Goal: Submit feedback/report problem

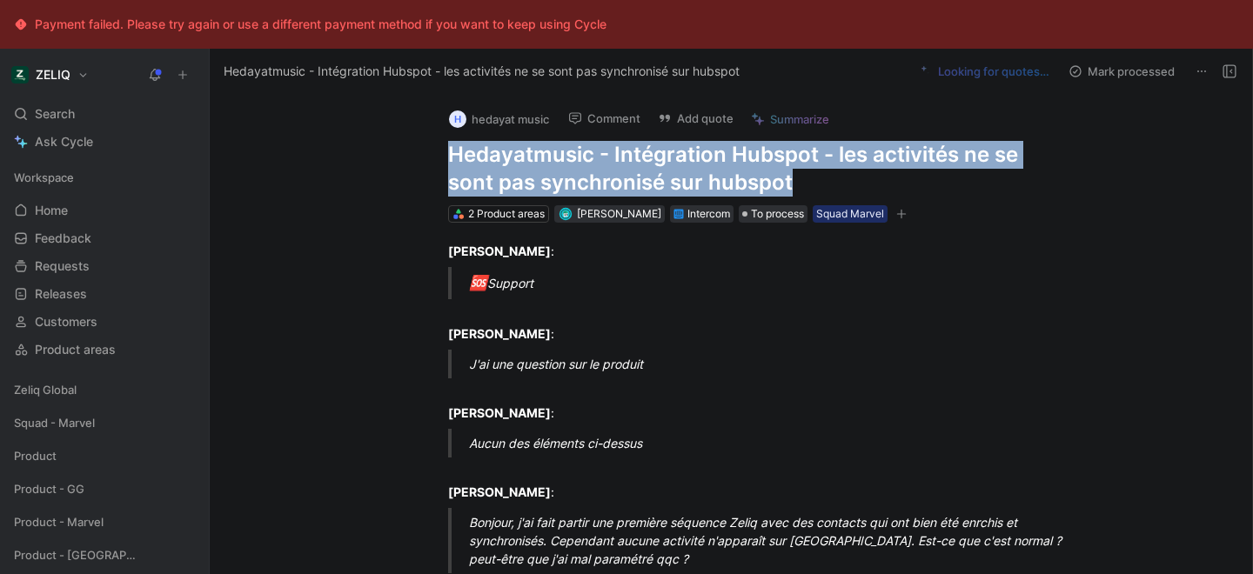
drag, startPoint x: 448, startPoint y: 155, endPoint x: 897, endPoint y: 198, distance: 451.0
click at [897, 198] on div "h hedayat music Comment Add quote Summarize Hedayatmusic - Intégration Hubspot …" at bounding box center [749, 159] width 668 height 130
copy h1 "Hedayatmusic - Intégration Hubspot - les activités ne se sont pas synchronisé s…"
click at [715, 121] on button "Add quote" at bounding box center [695, 118] width 91 height 24
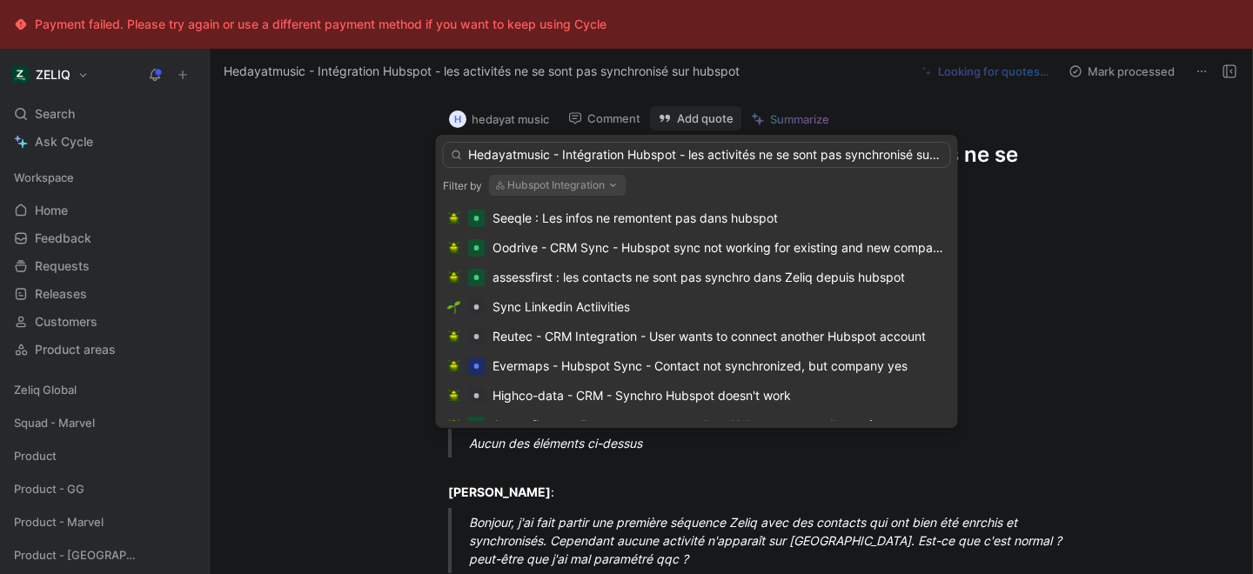
scroll to position [0, 50]
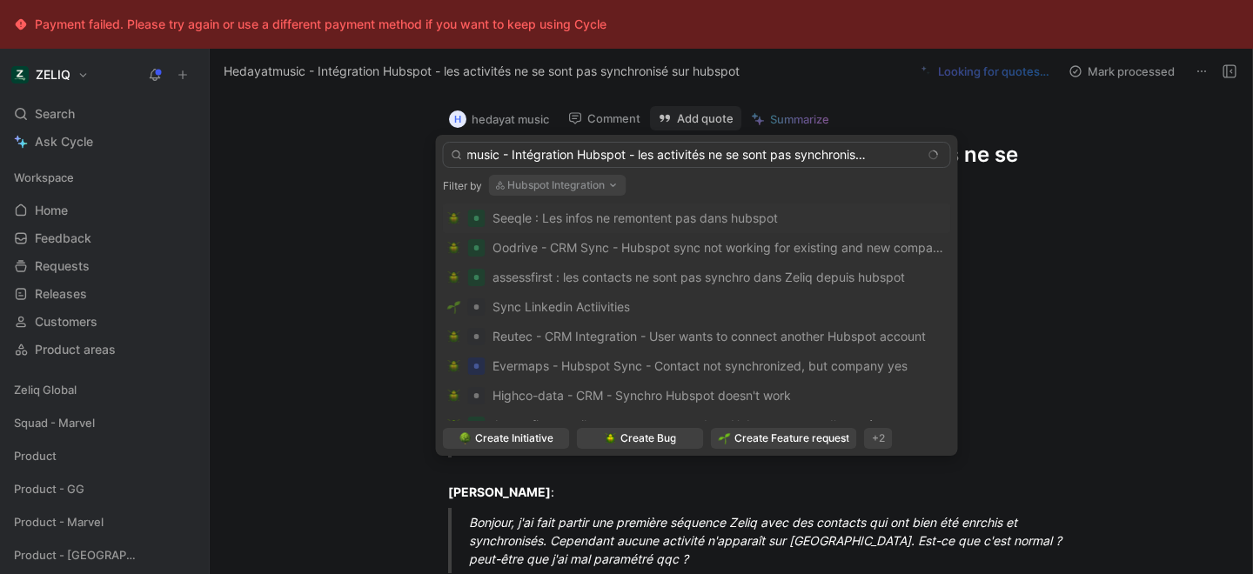
type input "Hedayatmusic - Intégration Hubspot - les activités ne se sont pas synchronisé s…"
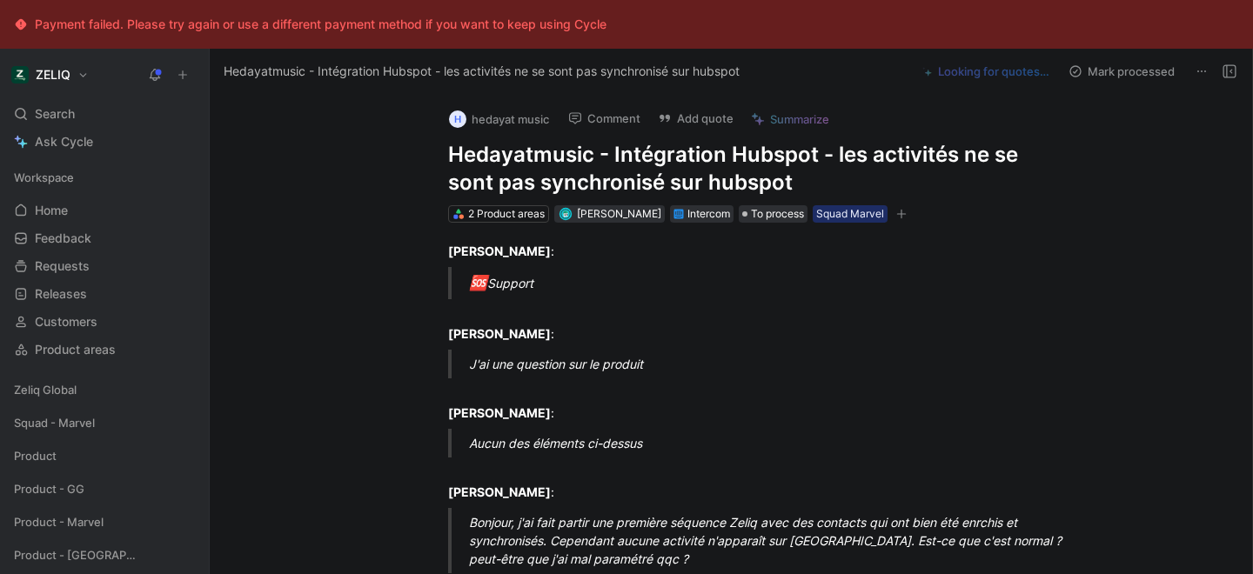
scroll to position [0, 0]
click at [590, 185] on h1 "Hedayatmusic - Intégration Hubspot - les activités ne se sont pas synchronisé s…" at bounding box center [749, 169] width 602 height 56
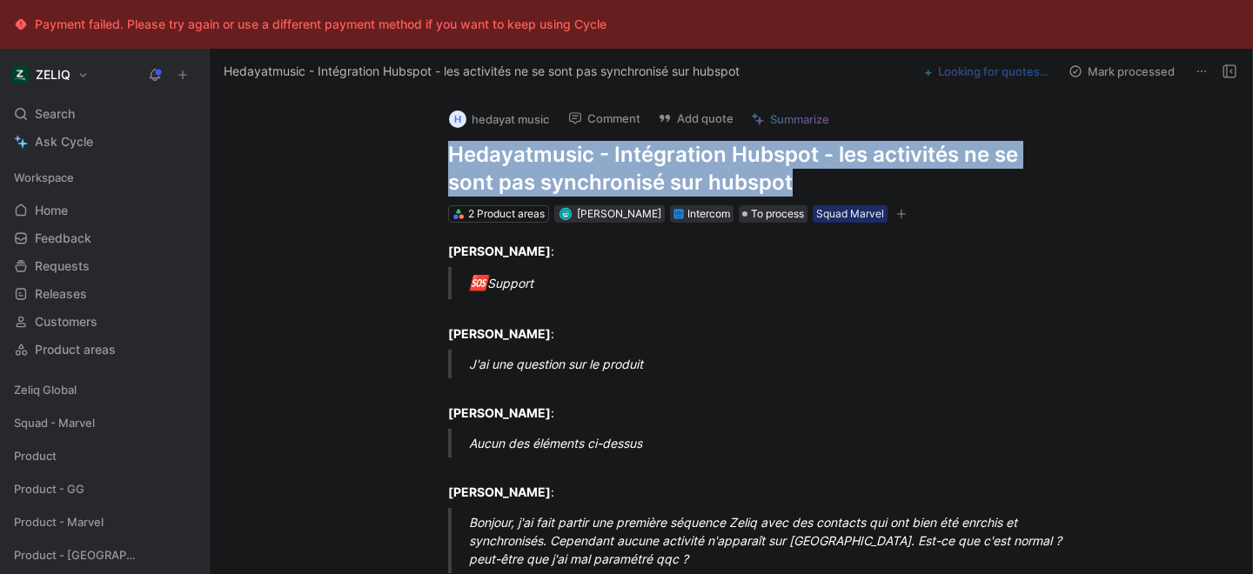
click at [590, 185] on h1 "Hedayatmusic - Intégration Hubspot - les activités ne se sont pas synchronisé s…" at bounding box center [749, 169] width 602 height 56
copy h1 "Hedayatmusic - Intégration Hubspot - les activités ne se sont pas synchronisé s…"
click at [672, 114] on icon at bounding box center [665, 118] width 14 height 14
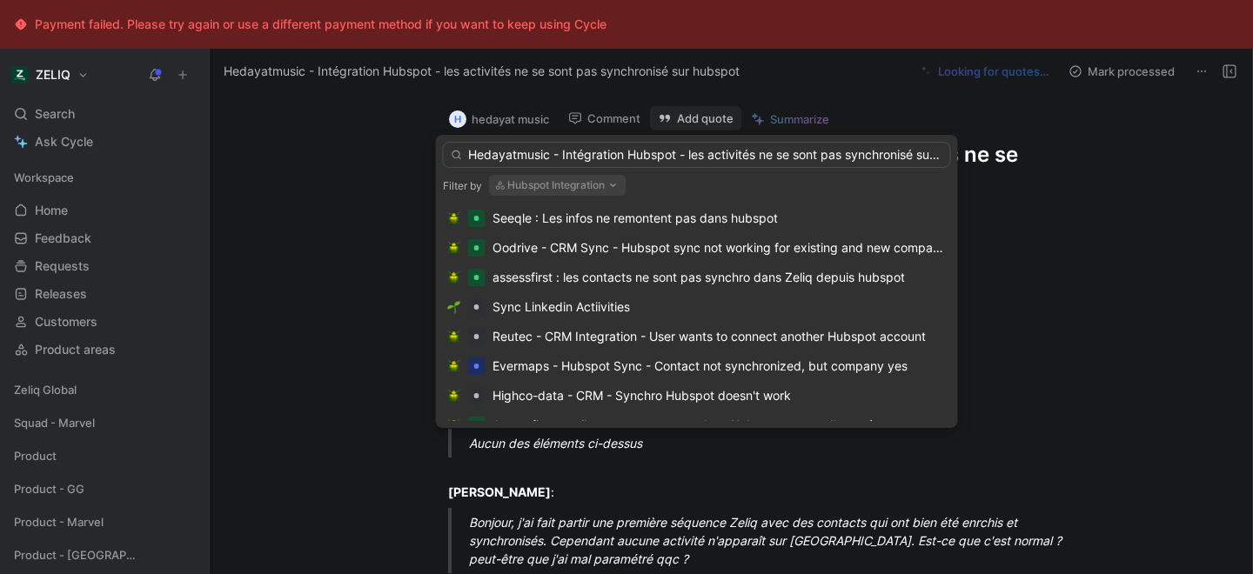
scroll to position [0, 50]
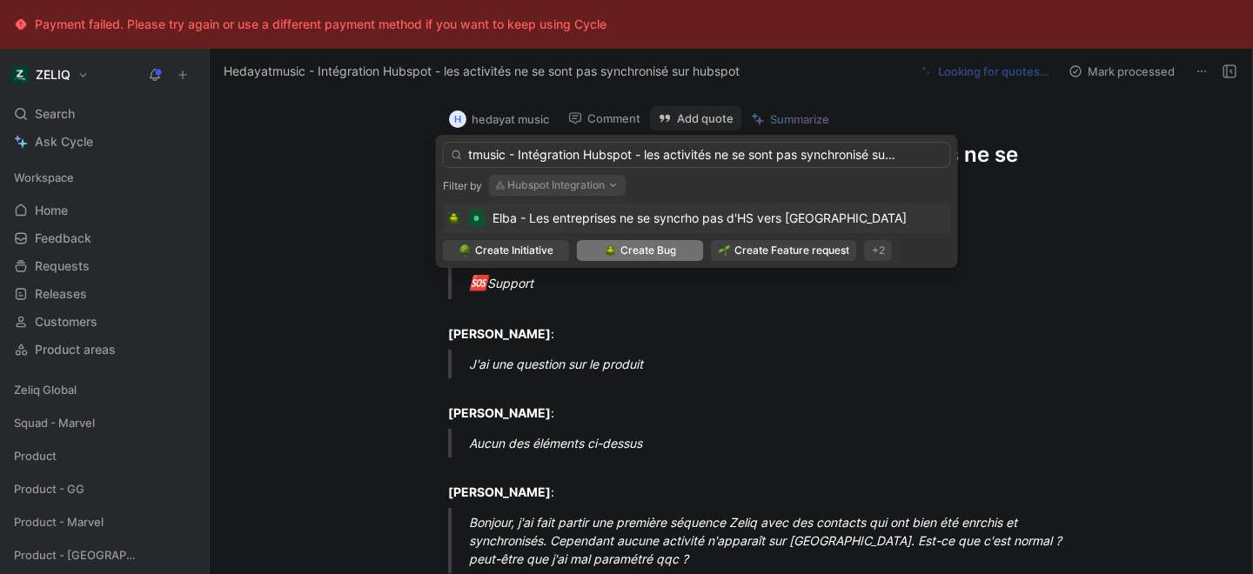
type input "Hedayatmusic - Intégration Hubspot - les activités ne se sont pas synchronisé s…"
click at [647, 245] on span "Create Bug" at bounding box center [648, 250] width 56 height 17
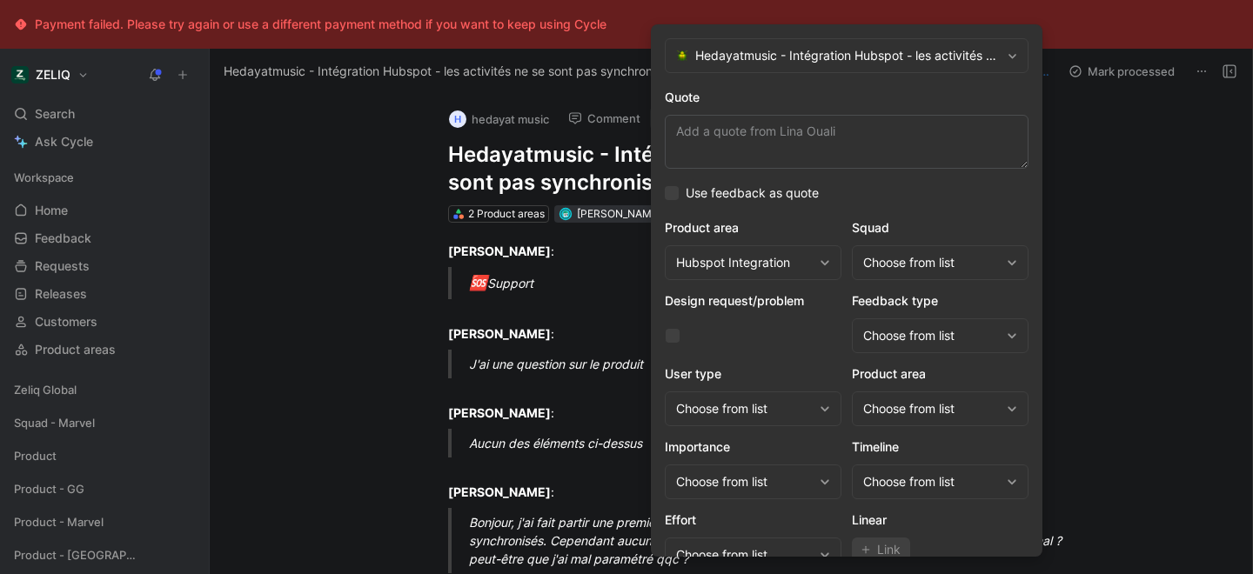
click at [914, 258] on div "Choose from list" at bounding box center [931, 262] width 137 height 21
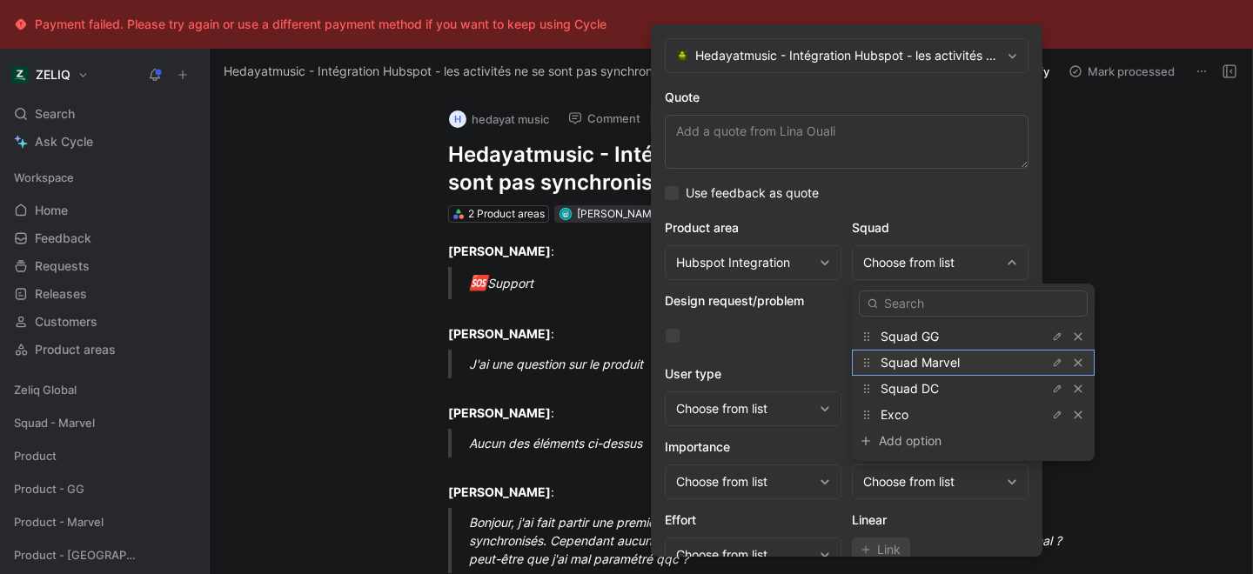
click at [912, 368] on span "Squad Marvel" at bounding box center [919, 362] width 79 height 15
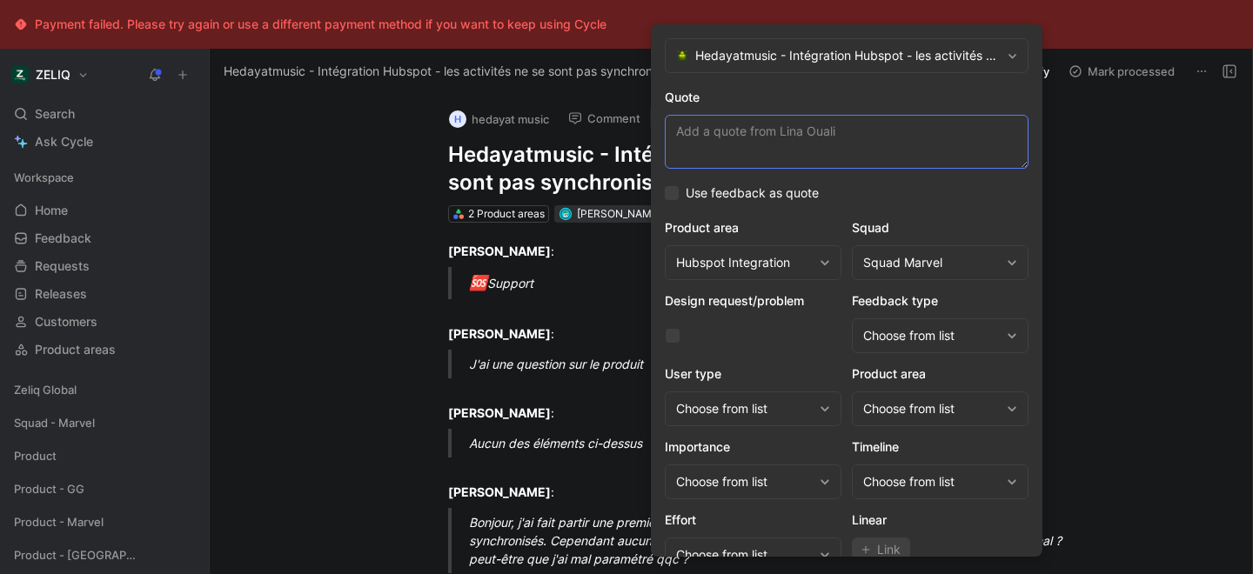
click at [744, 145] on textarea "Quote" at bounding box center [847, 142] width 364 height 54
click at [733, 148] on textarea "Quote" at bounding box center [847, 142] width 364 height 54
paste textarea "j'ai fait partir une première séquence Zeliq avec des contacts qui ont bien été…"
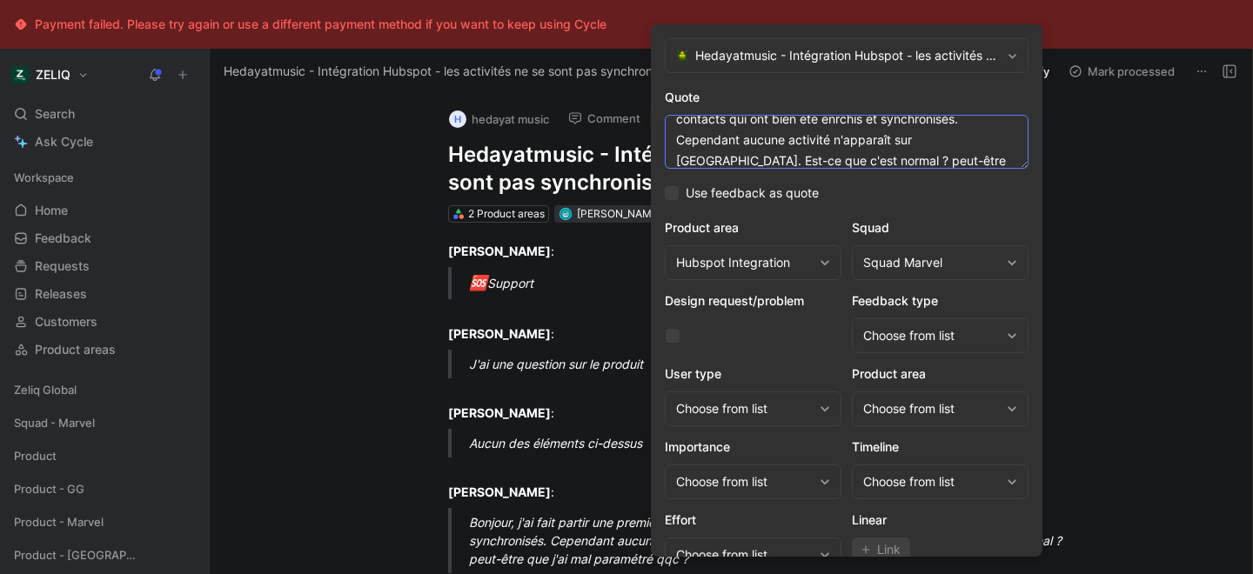
scroll to position [42, 0]
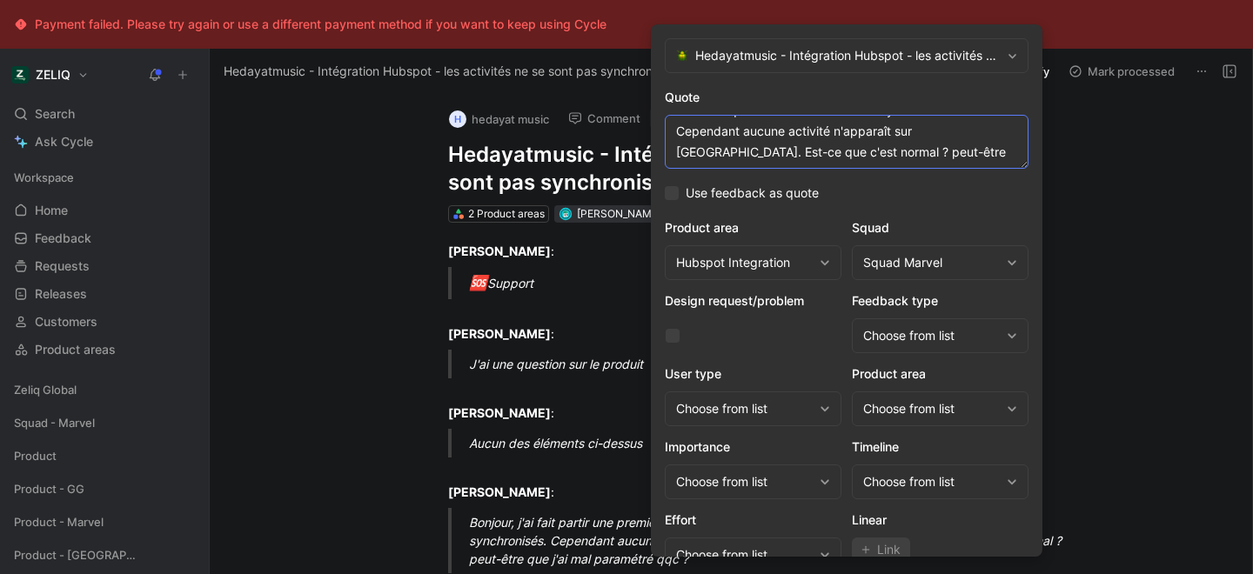
drag, startPoint x: 1008, startPoint y: 161, endPoint x: 967, endPoint y: 132, distance: 50.0
click at [967, 132] on textarea "j'ai fait partir une première séquence Zeliq avec des contacts qui ont bien été…" at bounding box center [847, 142] width 364 height 54
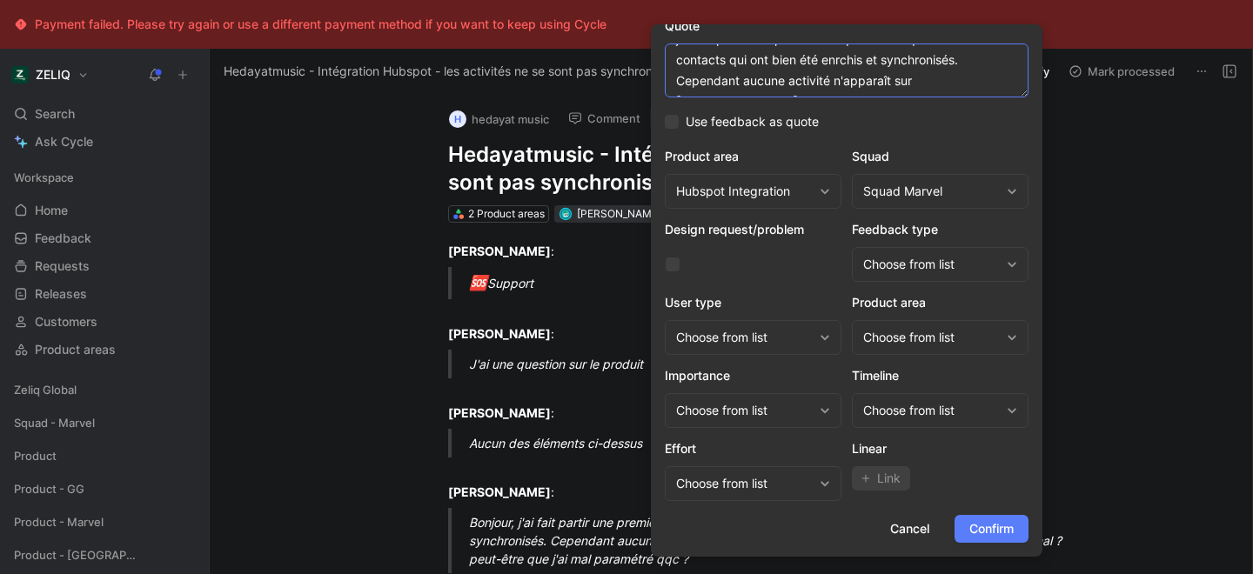
type textarea "j'ai fait partir une première séquence Zeliq avec des contacts qui ont bien été…"
click at [990, 537] on span "Confirm" at bounding box center [991, 529] width 44 height 21
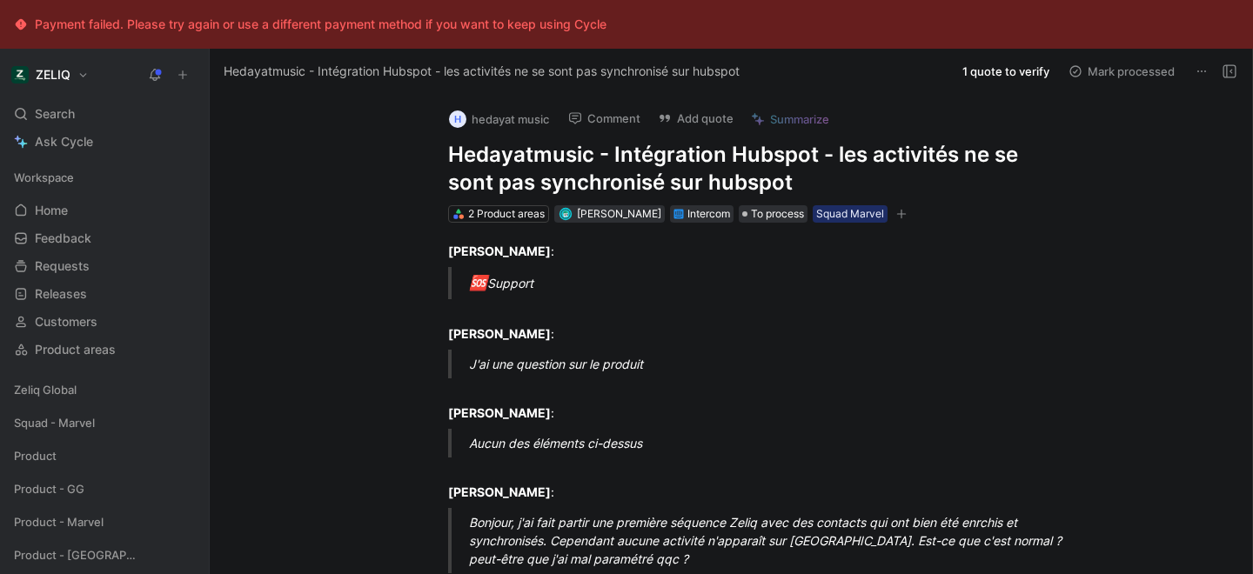
click at [631, 181] on h1 "Hedayatmusic - Intégration Hubspot - les activités ne se sont pas synchronisé s…" at bounding box center [749, 169] width 602 height 56
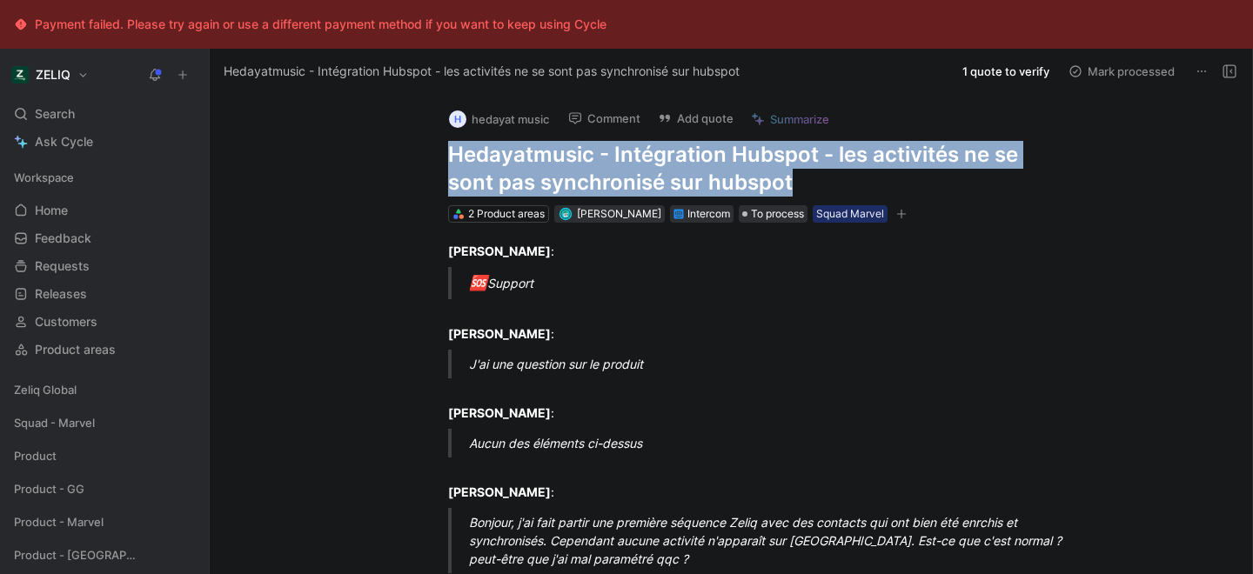
click at [631, 181] on h1 "Hedayatmusic - Intégration Hubspot - les activités ne se sont pas synchronisé s…" at bounding box center [749, 169] width 602 height 56
copy h1 "Hedayatmusic - Intégration Hubspot - les activités ne se sont pas synchronisé s…"
click at [79, 115] on div "Search ⌘ K" at bounding box center [104, 114] width 195 height 26
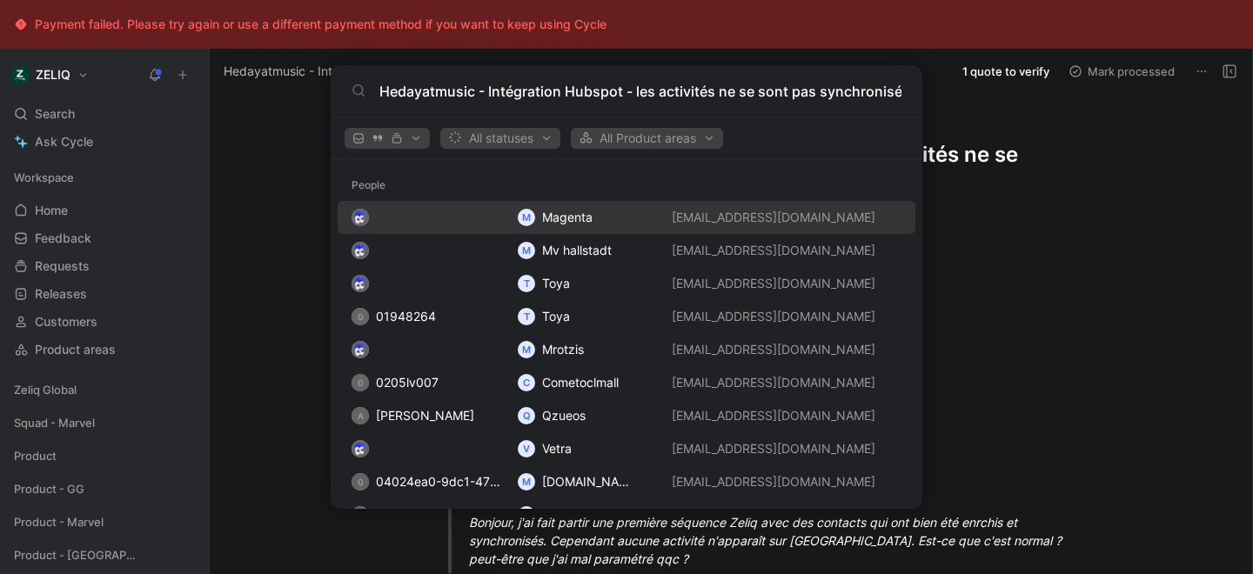
scroll to position [0, 81]
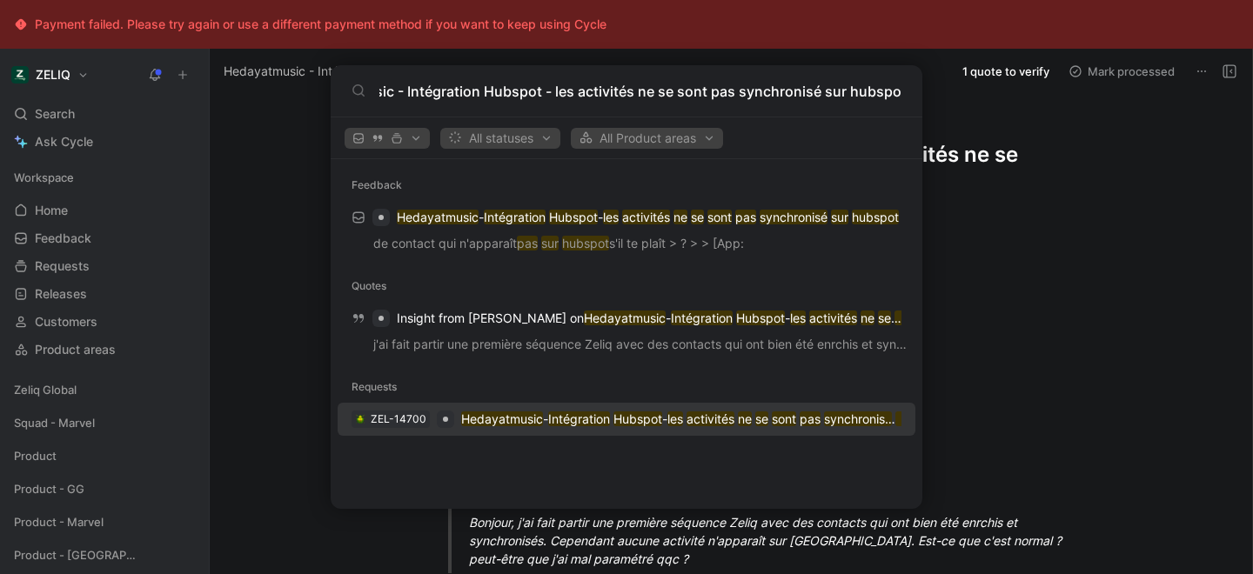
type input "Hedayatmusic - Intégration Hubspot - les activités ne se sont pas synchronisé s…"
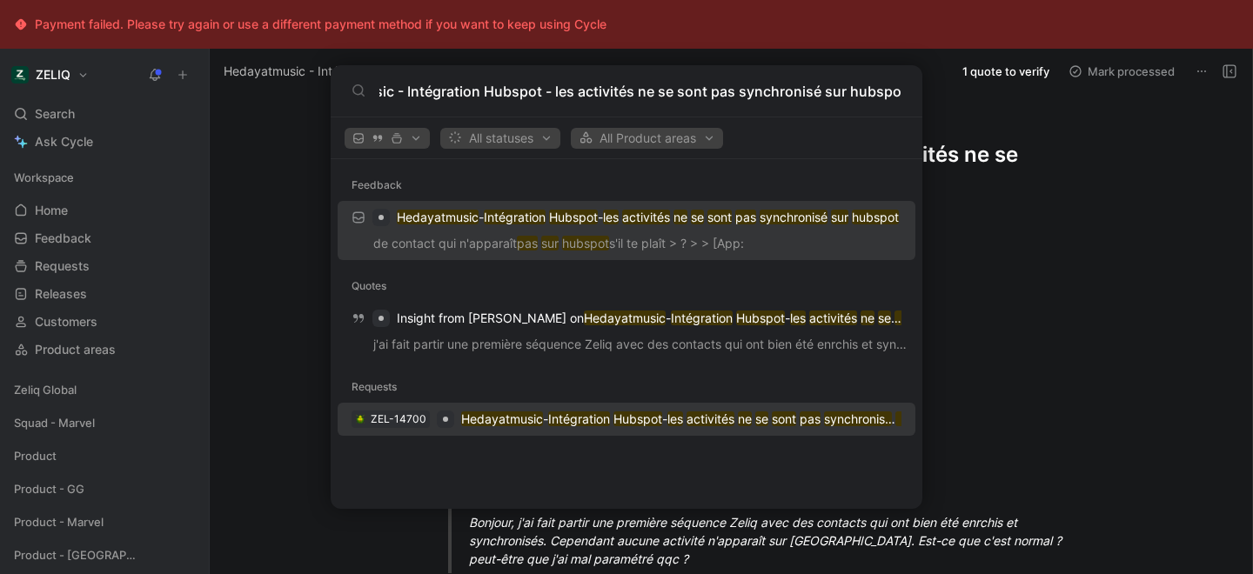
scroll to position [0, 0]
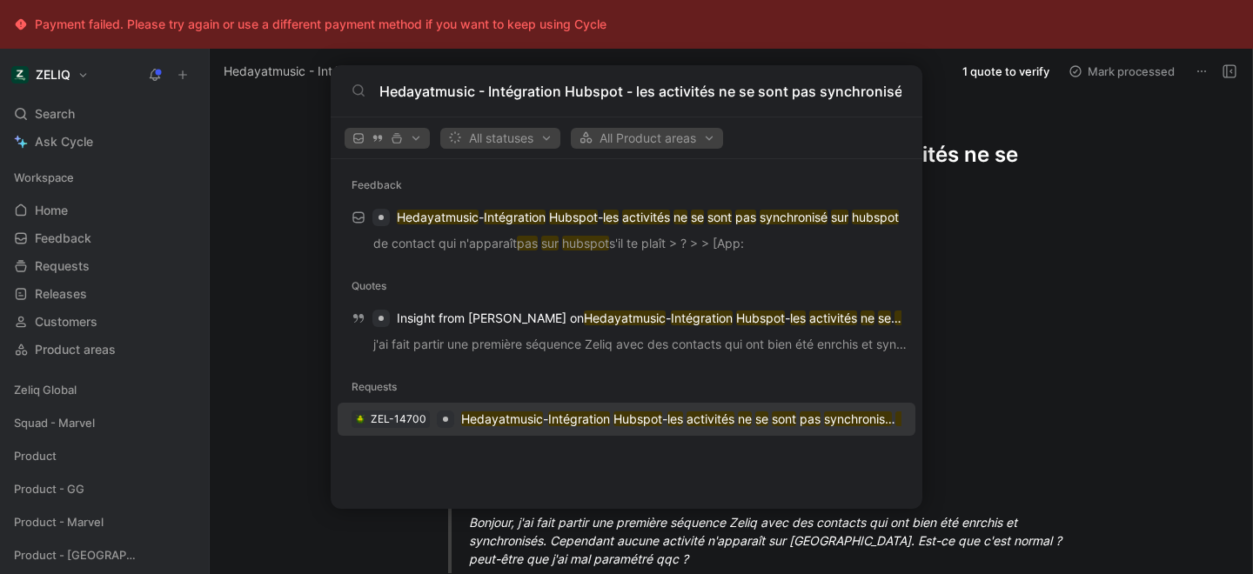
click at [525, 420] on mark "Hedayatmusic" at bounding box center [502, 419] width 82 height 15
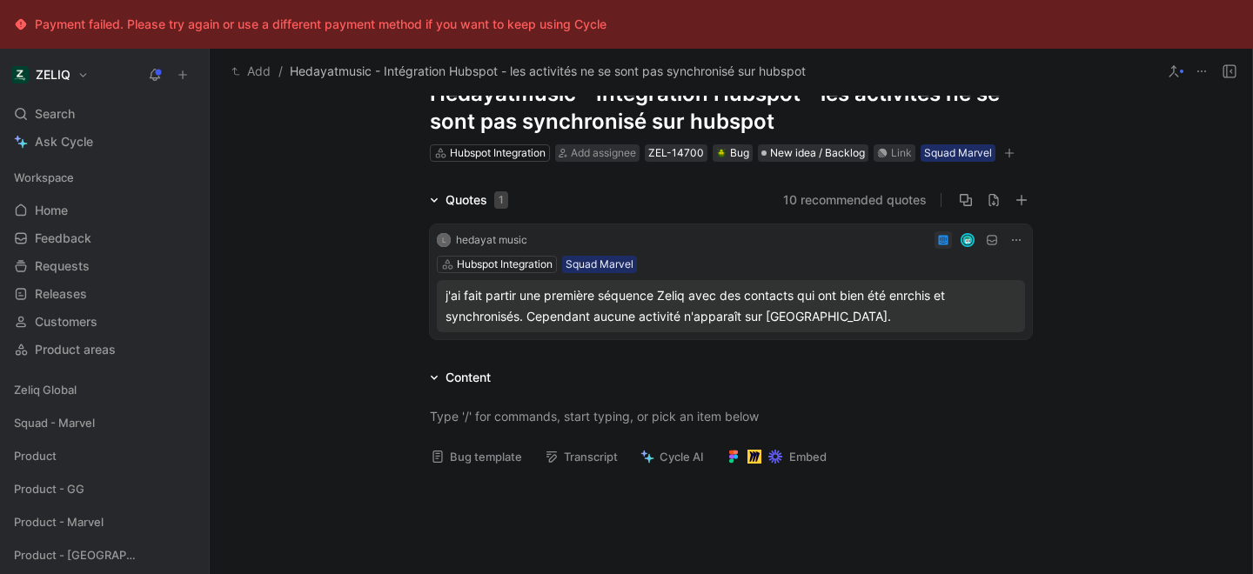
scroll to position [73, 0]
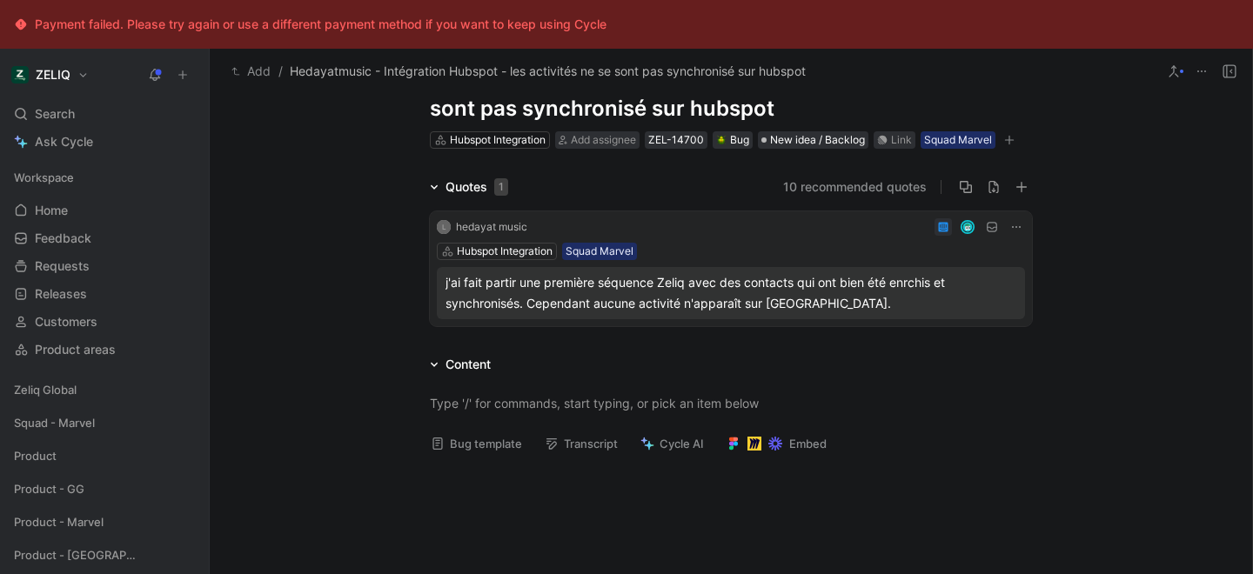
click at [480, 446] on button "Bug template" at bounding box center [476, 444] width 107 height 24
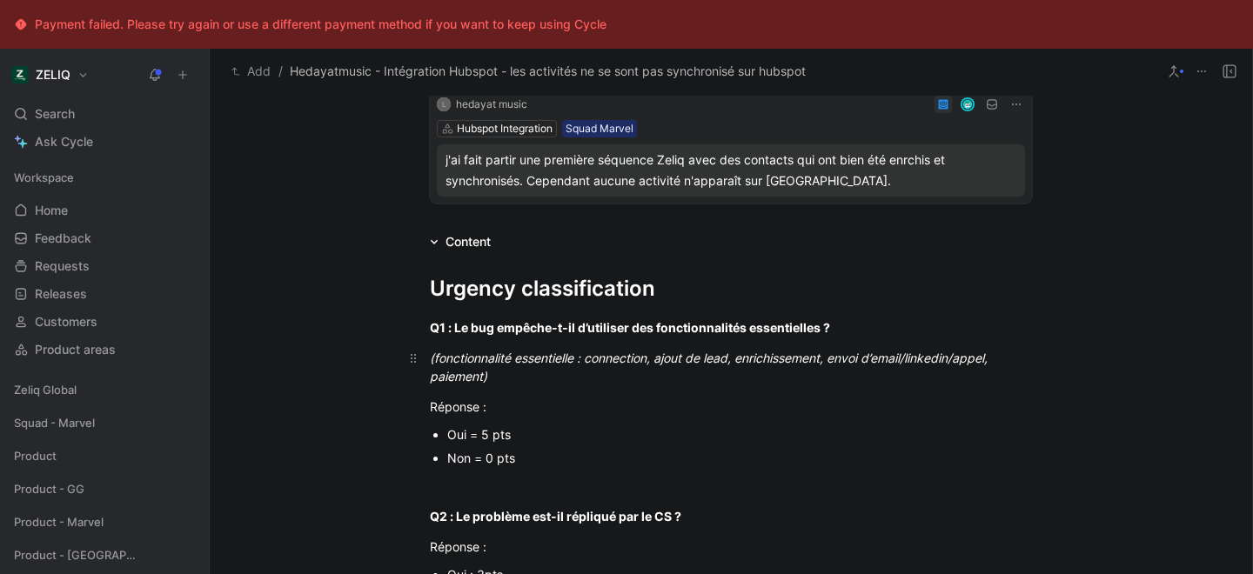
scroll to position [290, 0]
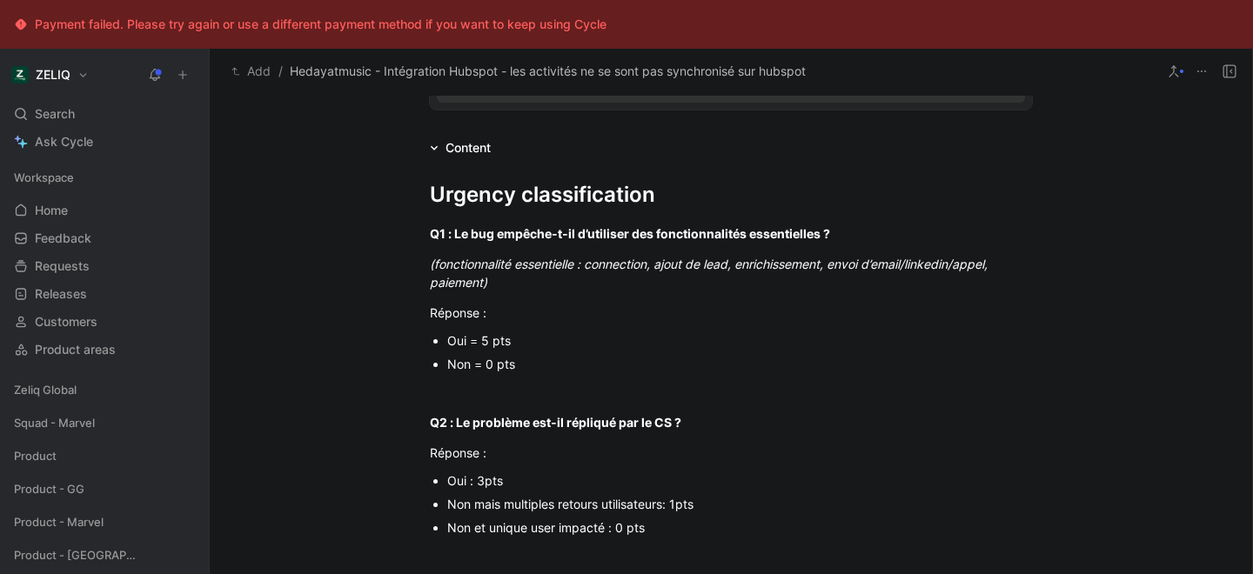
click at [503, 370] on div "Non = 0 pts" at bounding box center [739, 364] width 585 height 18
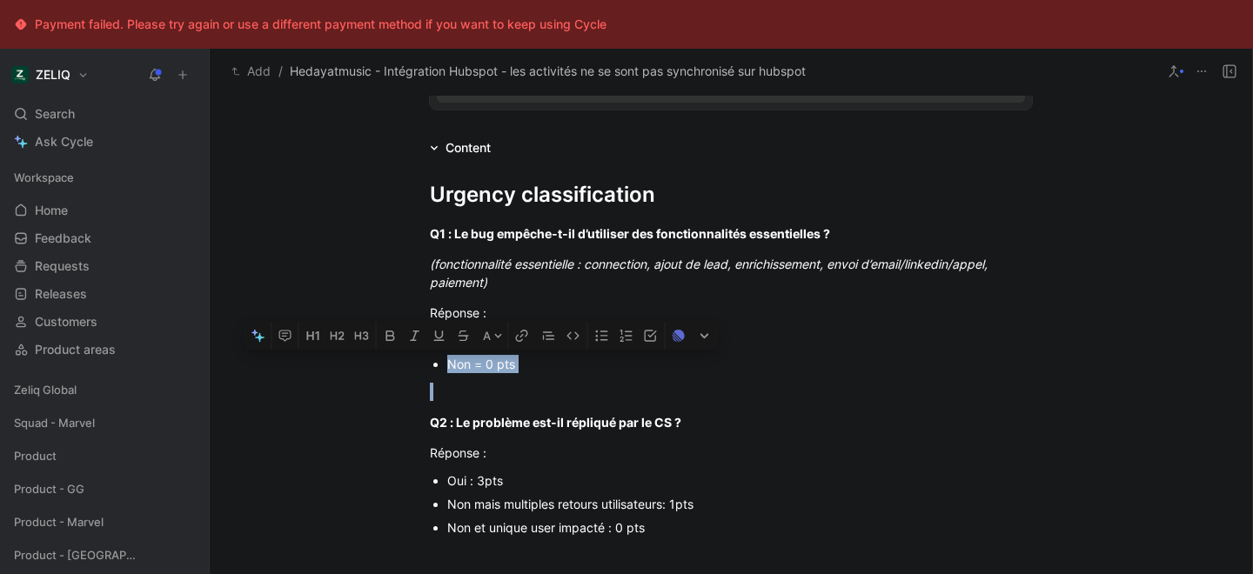
click at [503, 370] on div "Non = 0 pts" at bounding box center [739, 364] width 585 height 18
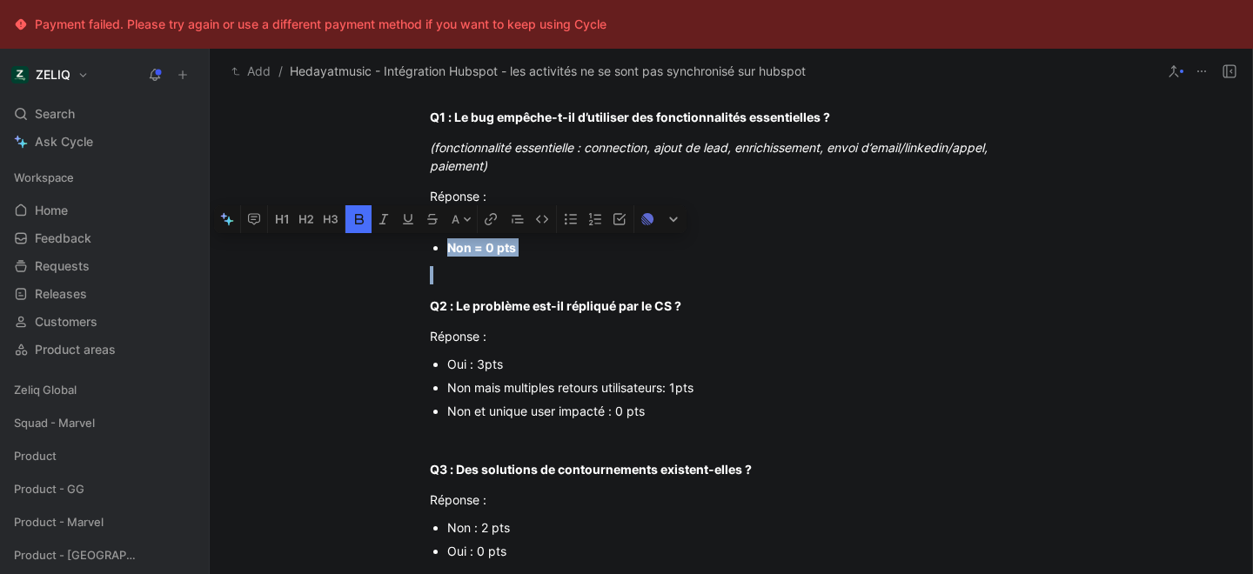
scroll to position [410, 0]
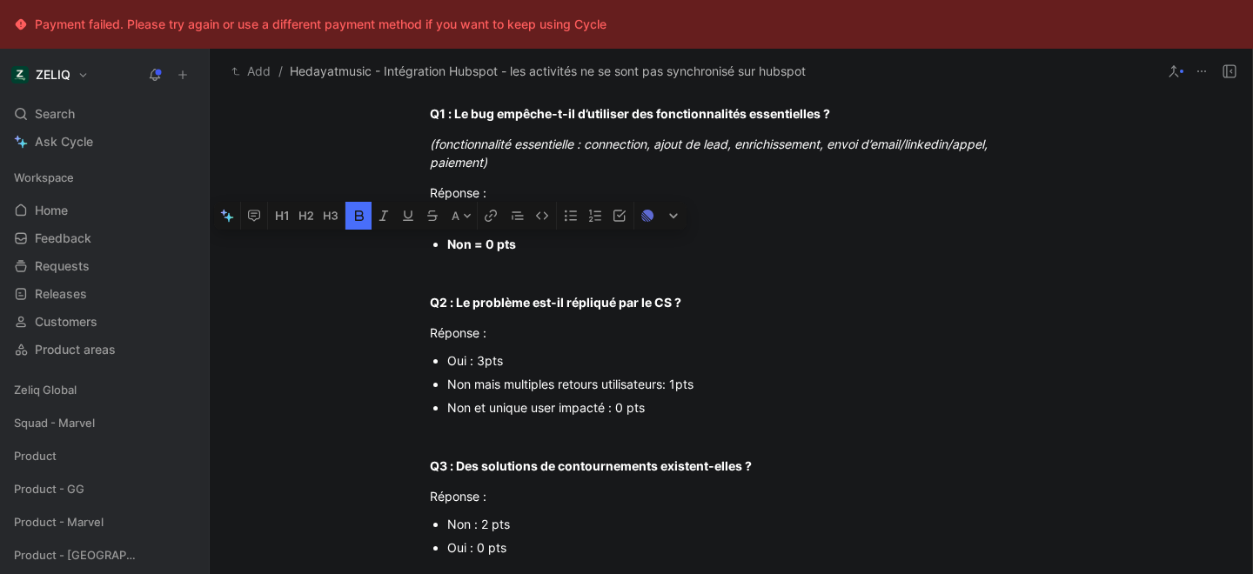
click at [571, 400] on div "Non et unique user impacté : 0 pts" at bounding box center [739, 407] width 585 height 18
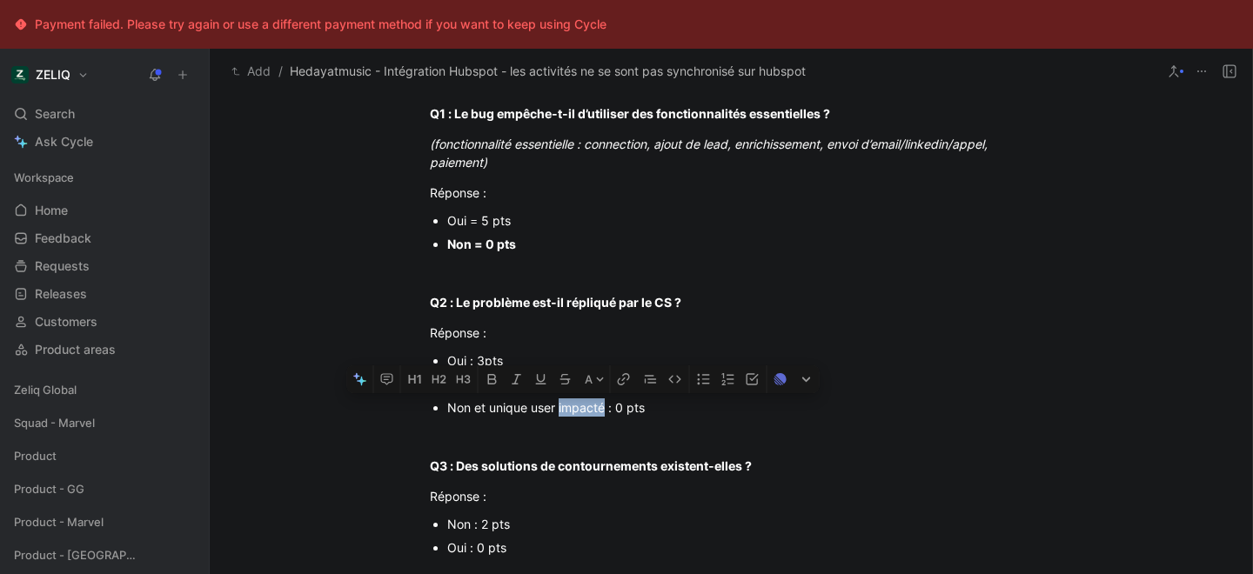
click at [571, 400] on div "Non et unique user impacté : 0 pts" at bounding box center [739, 407] width 585 height 18
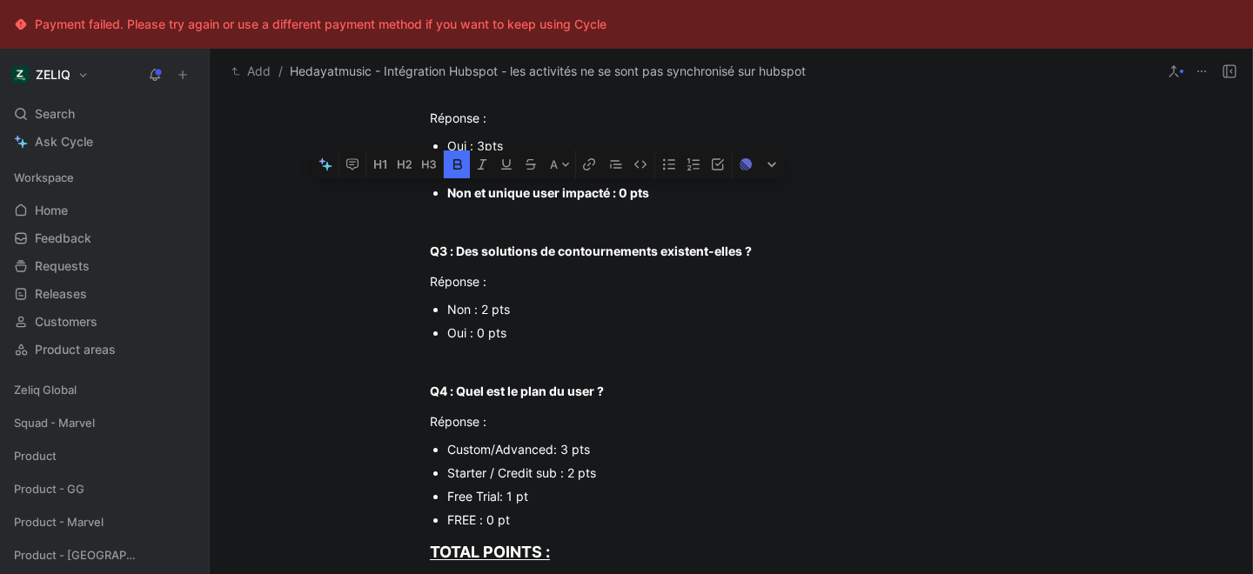
scroll to position [628, 0]
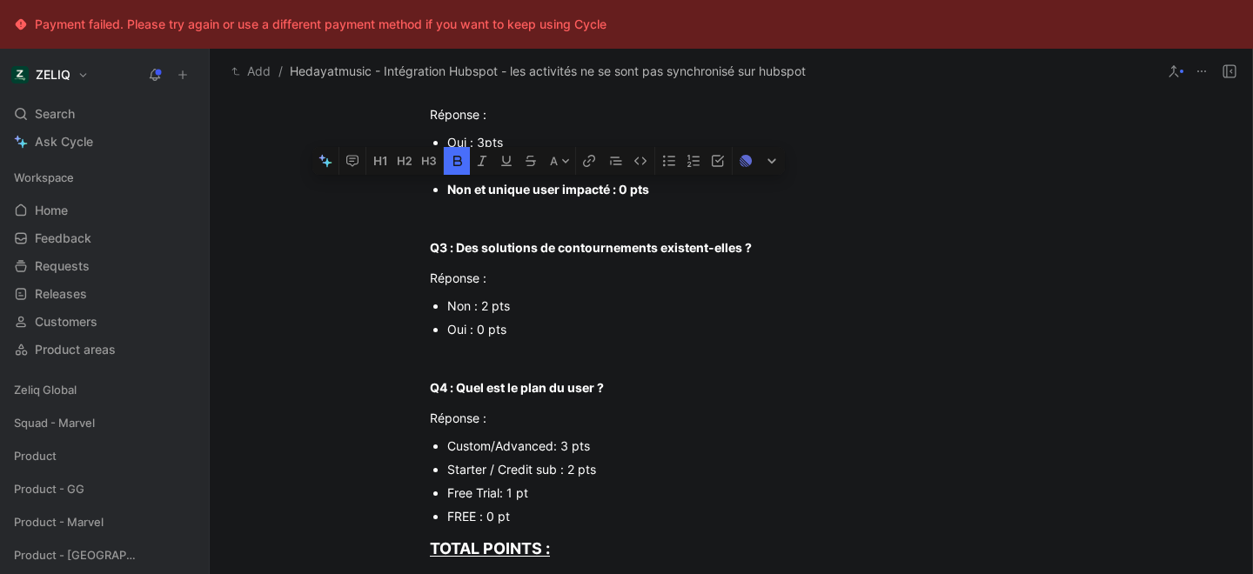
click at [469, 307] on div "Non : 2 pts" at bounding box center [739, 306] width 585 height 18
click at [475, 337] on div "Oui : 0 pts" at bounding box center [739, 329] width 585 height 18
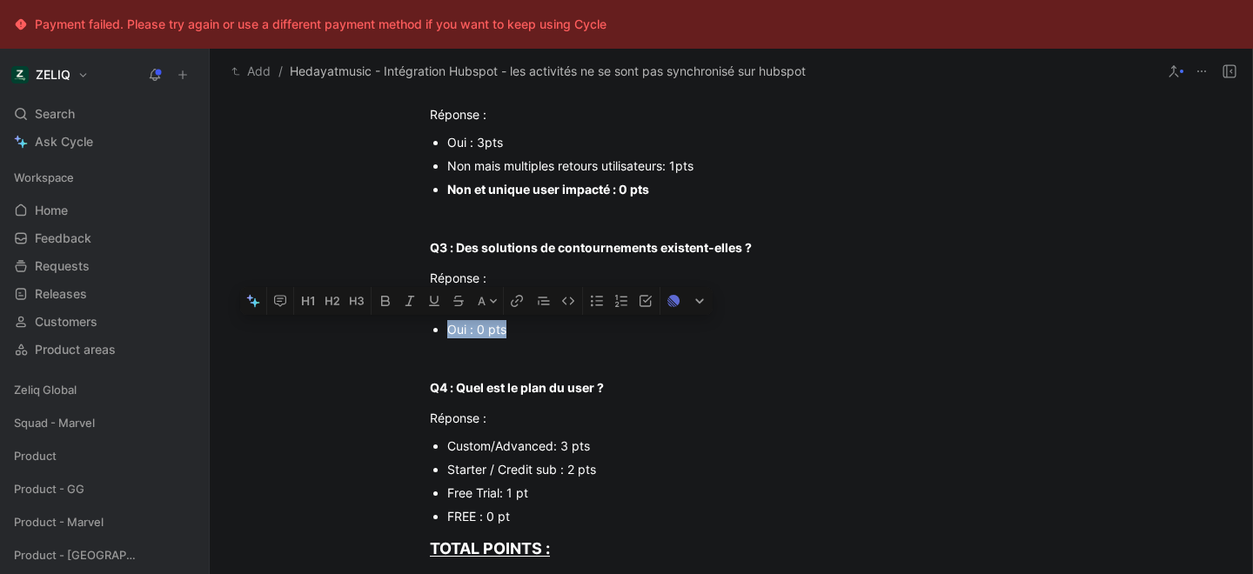
click at [475, 337] on div "Oui : 0 pts" at bounding box center [739, 329] width 585 height 18
click at [472, 472] on div "Starter / Credit sub : 2 pts" at bounding box center [739, 469] width 585 height 18
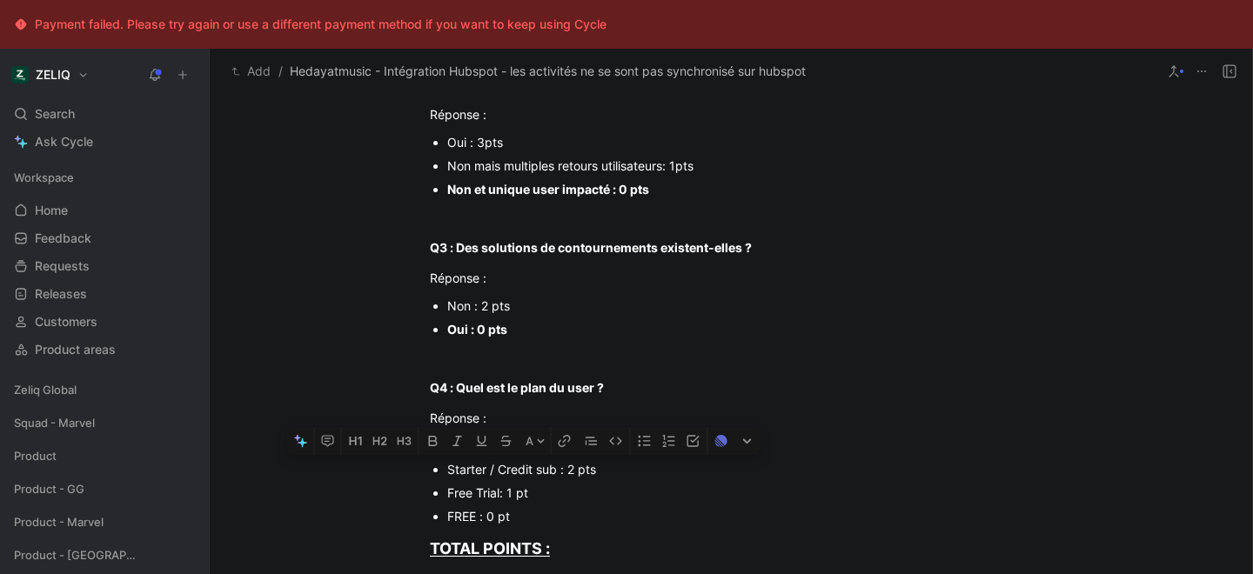
click at [472, 472] on div "Starter / Credit sub : 2 pts" at bounding box center [739, 469] width 585 height 18
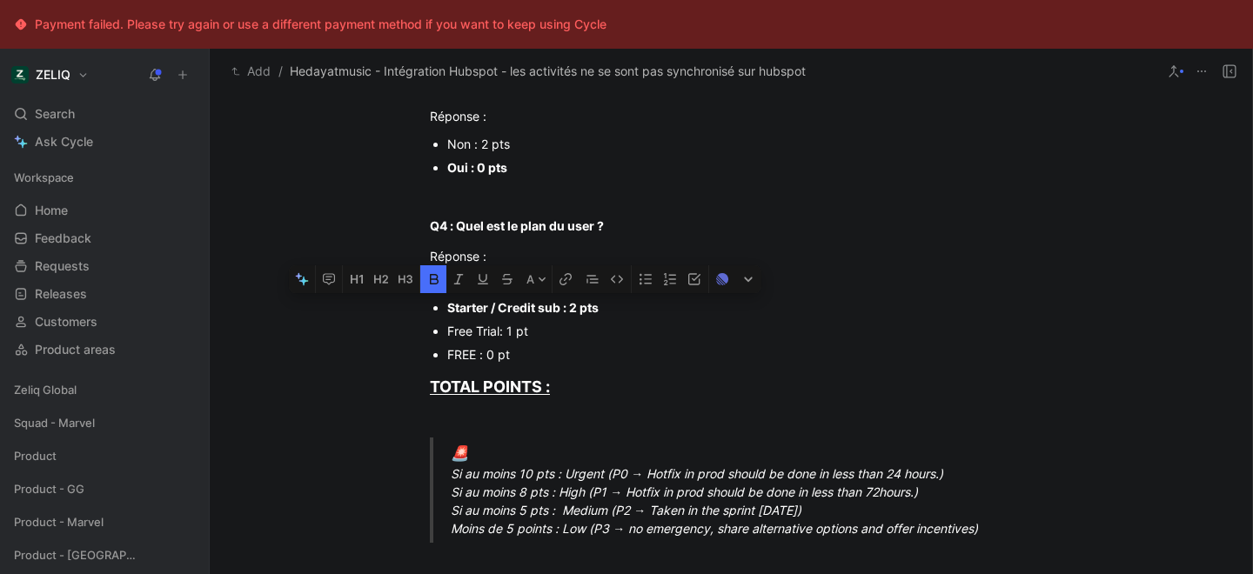
scroll to position [793, 0]
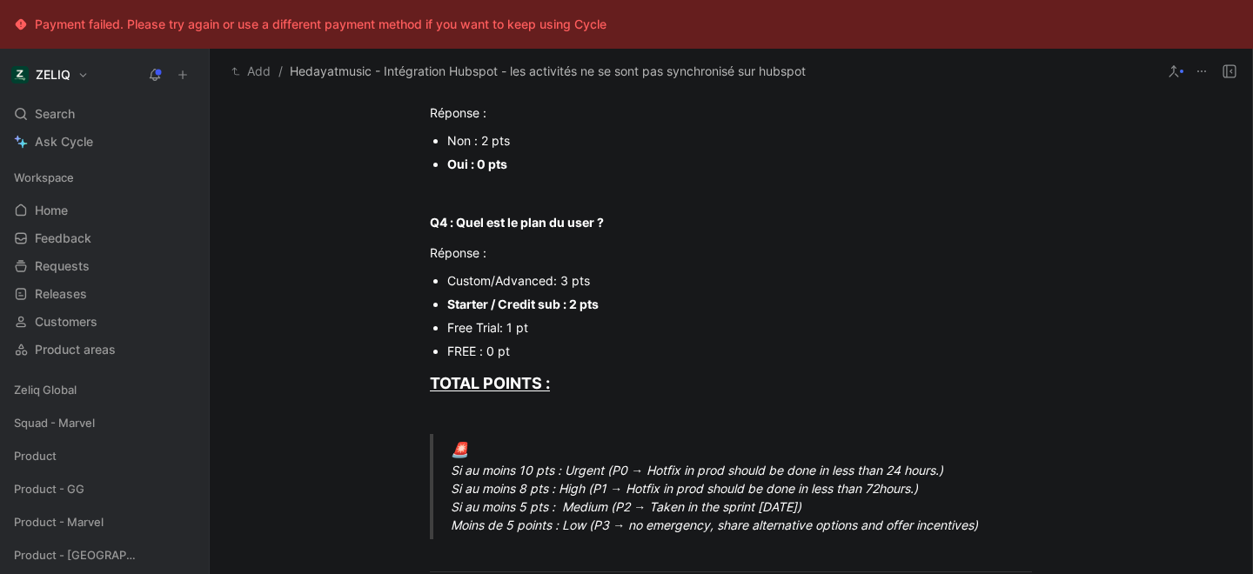
click at [499, 525] on div "🚨 Si au moins 10 pts : Urgent (P0 → Hotfix in prod should be done in less than …" at bounding box center [752, 487] width 602 height 96
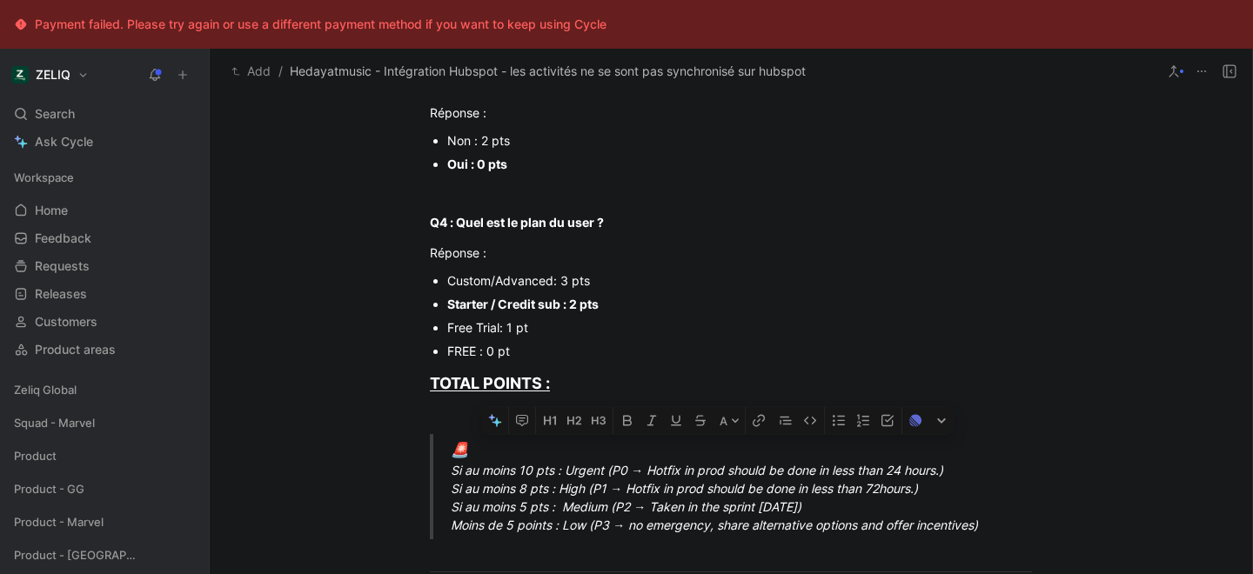
click at [499, 525] on div "🚨 Si au moins 10 pts : Urgent (P0 → Hotfix in prod should be done in less than …" at bounding box center [752, 487] width 602 height 96
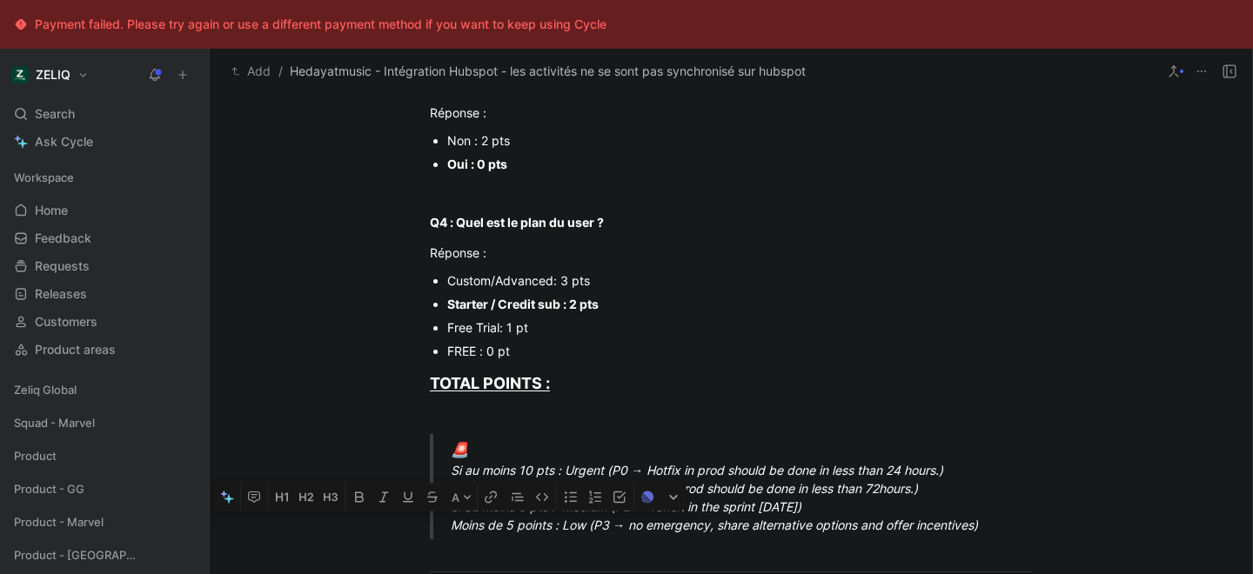
click at [499, 525] on div "🚨 Si au moins 10 pts : Urgent (P0 → Hotfix in prod should be done in less than …" at bounding box center [752, 487] width 602 height 96
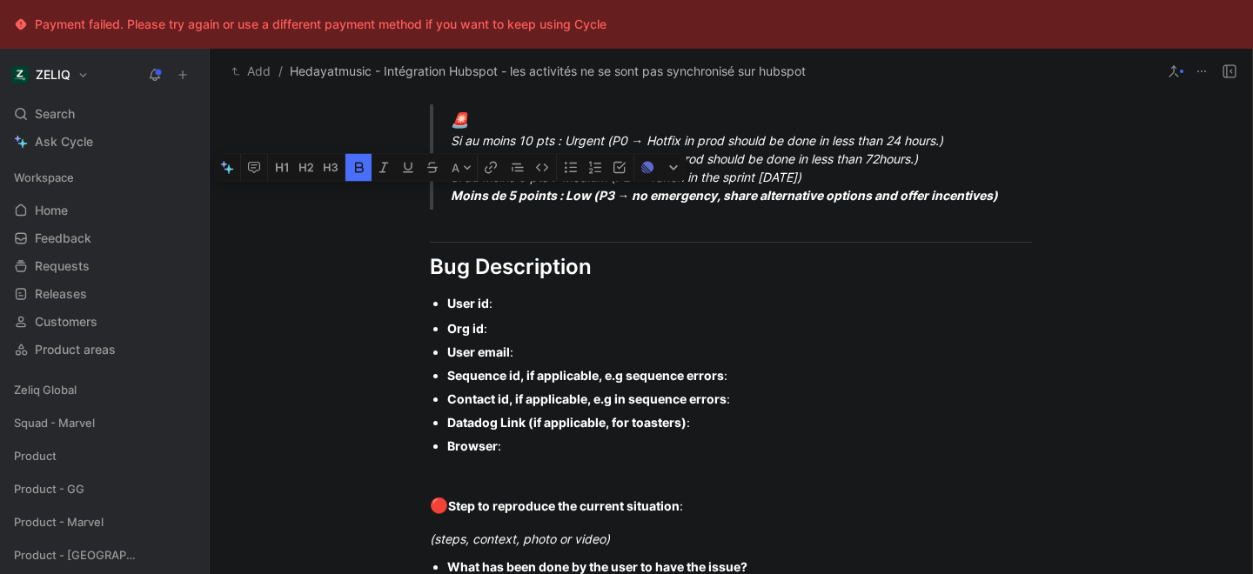
scroll to position [1131, 0]
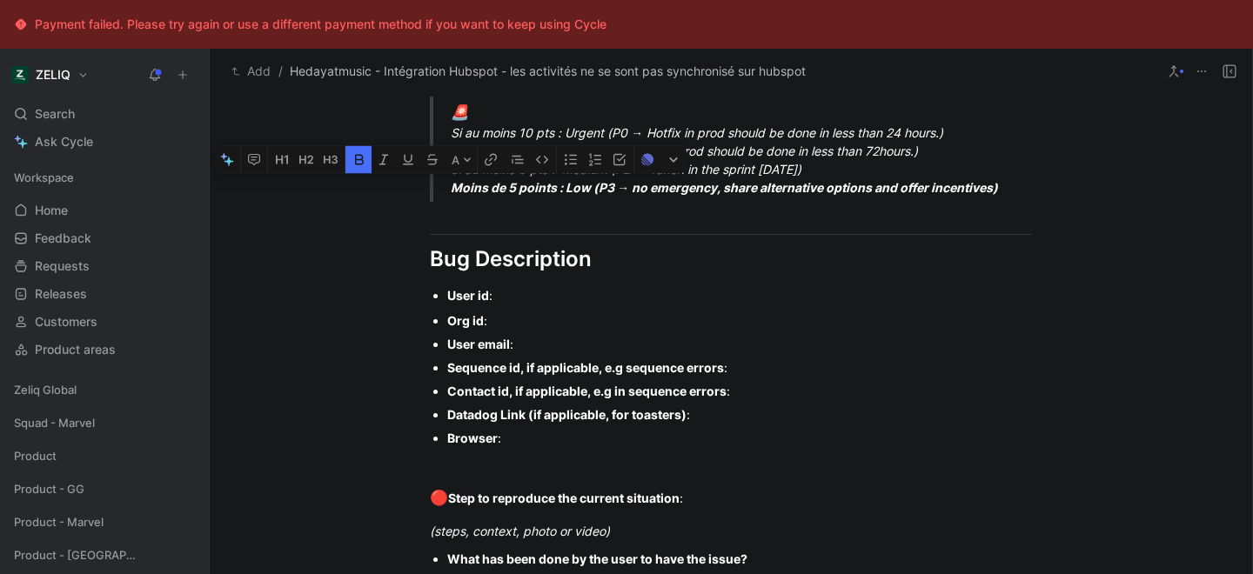
click at [517, 298] on div "User id :" at bounding box center [739, 295] width 585 height 18
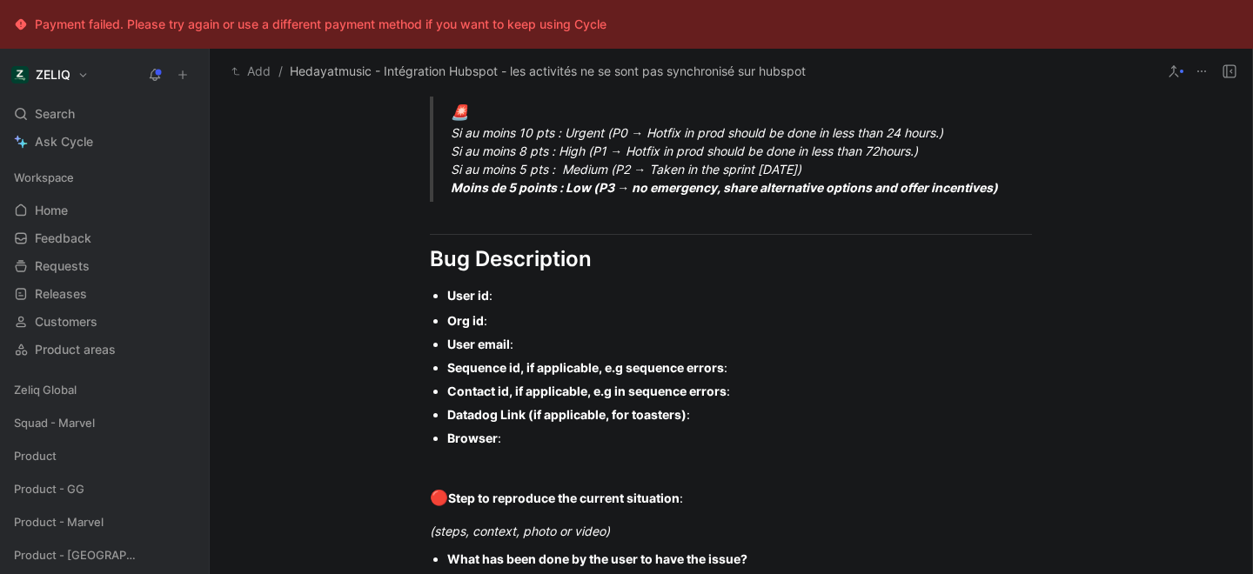
click at [510, 295] on div "User id :" at bounding box center [739, 295] width 585 height 18
click at [528, 318] on div "Org id :" at bounding box center [739, 320] width 585 height 18
click at [552, 351] on div "User email :" at bounding box center [739, 344] width 585 height 18
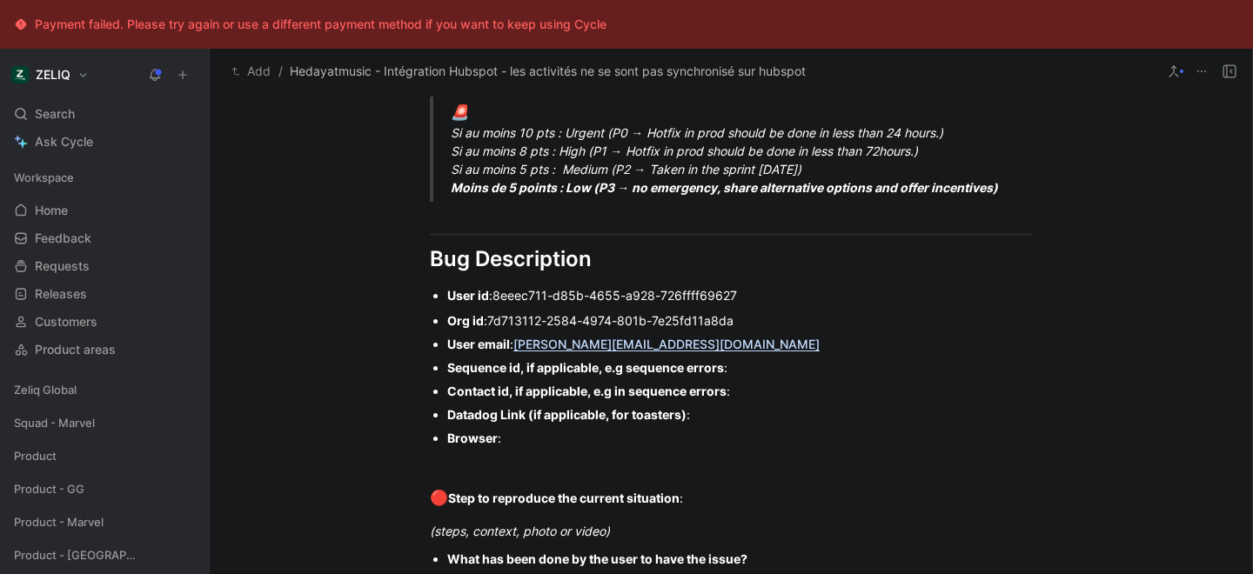
click at [768, 370] on div "Sequence id, if applicable, e.g sequence errors :" at bounding box center [739, 367] width 585 height 18
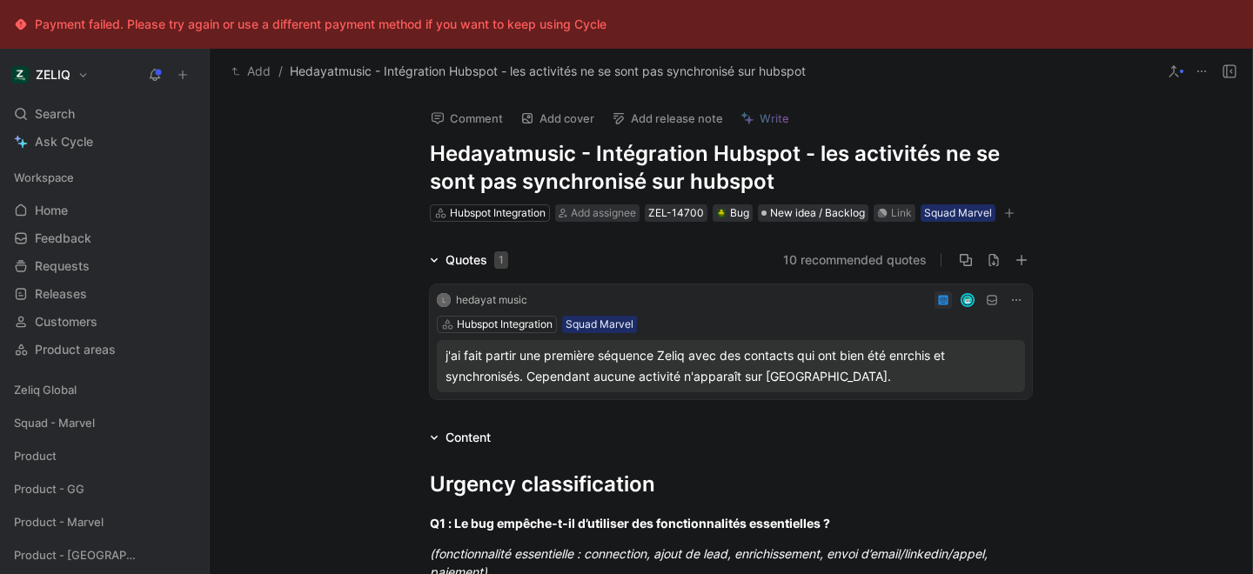
click at [943, 154] on h1 "Hedayatmusic - Intégration Hubspot - les activités ne se sont pas synchronisé s…" at bounding box center [731, 168] width 602 height 56
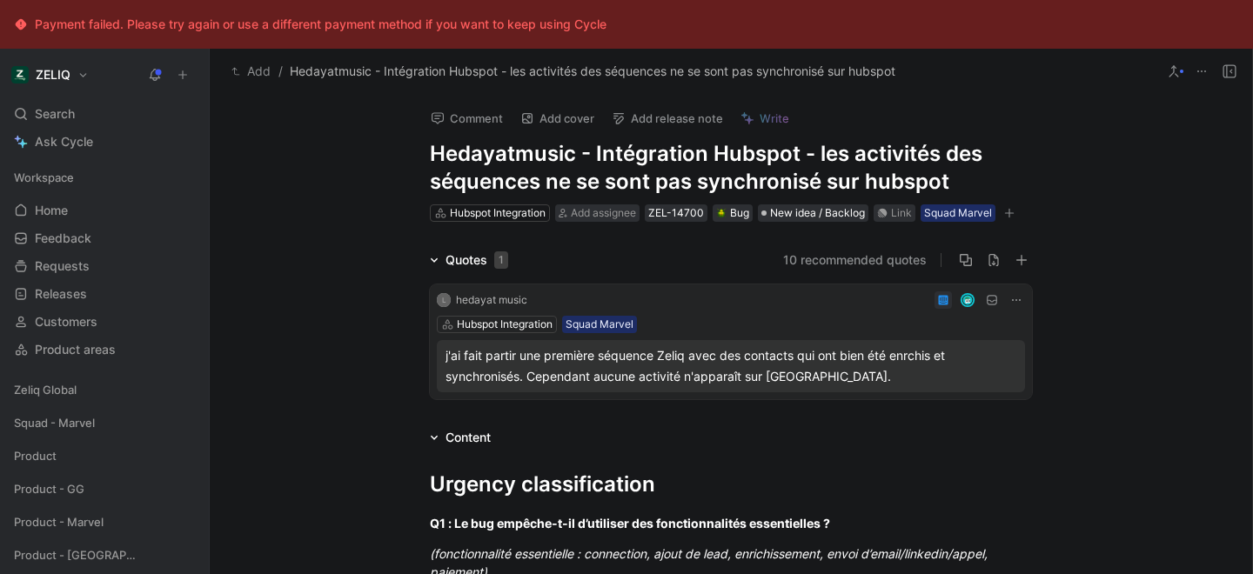
scroll to position [5, 0]
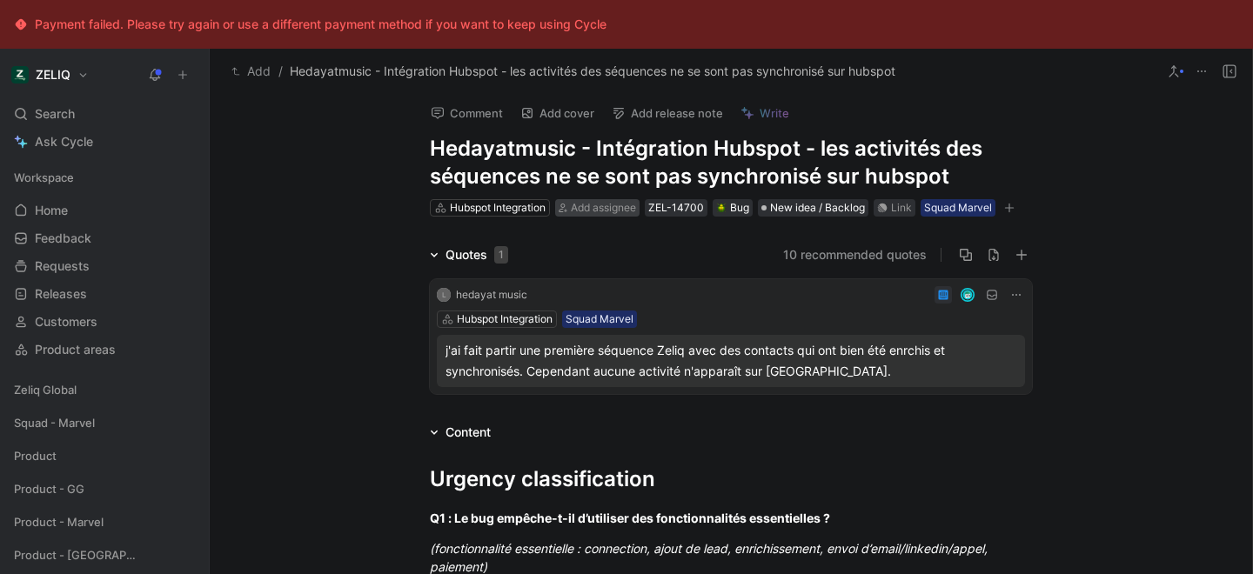
click at [592, 207] on span "Add assignee" at bounding box center [603, 207] width 65 height 13
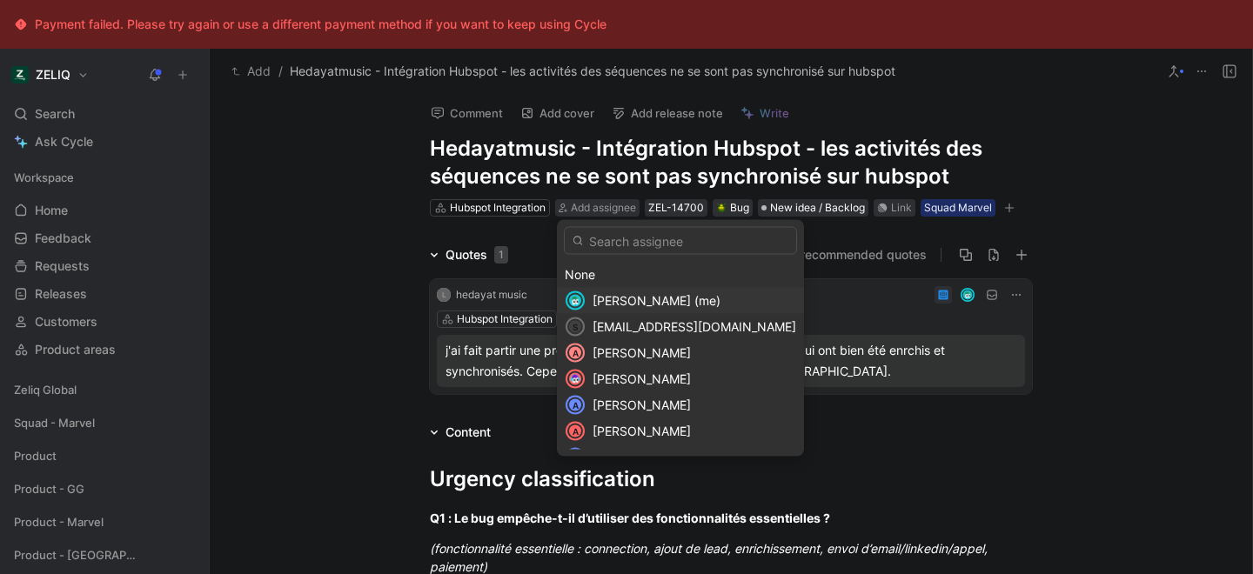
click at [645, 299] on span "[PERSON_NAME] (me)" at bounding box center [656, 300] width 128 height 15
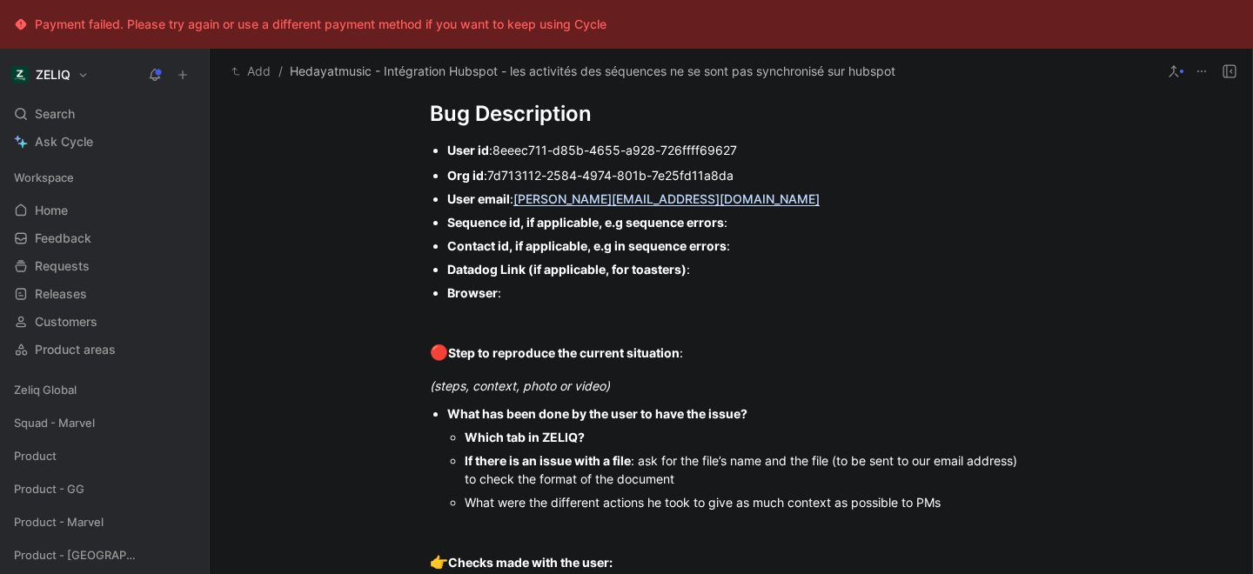
scroll to position [1284, 0]
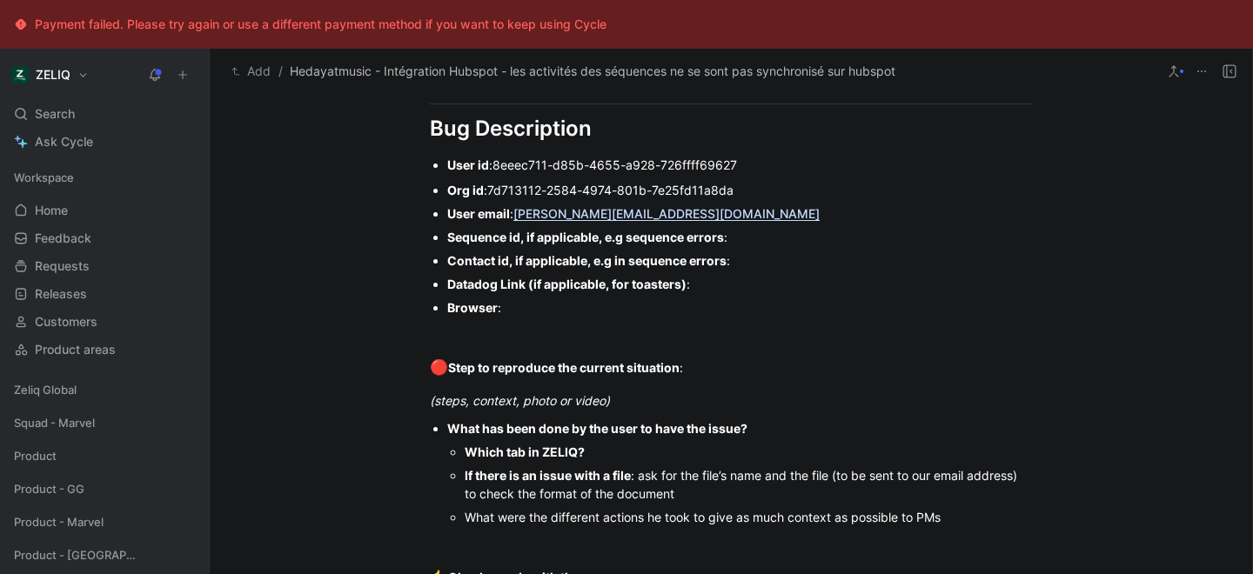
click at [759, 234] on div "Sequence id, if applicable, e.g sequence errors :" at bounding box center [739, 237] width 585 height 18
paste div
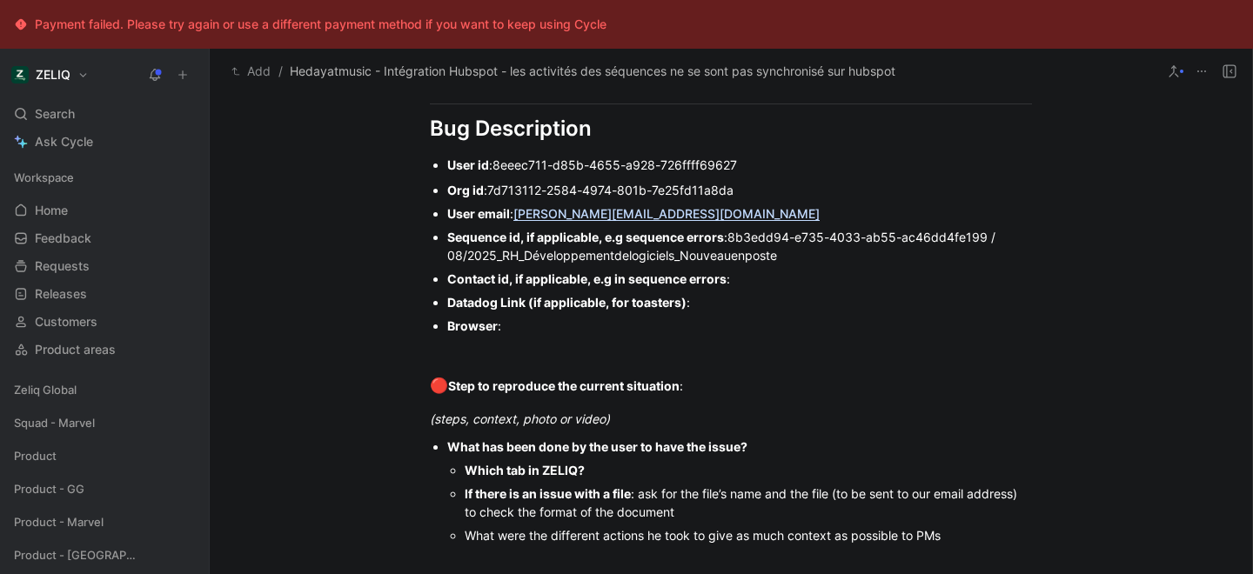
click at [750, 284] on div "Contact id, if applicable, e.g in sequence errors :" at bounding box center [739, 279] width 585 height 18
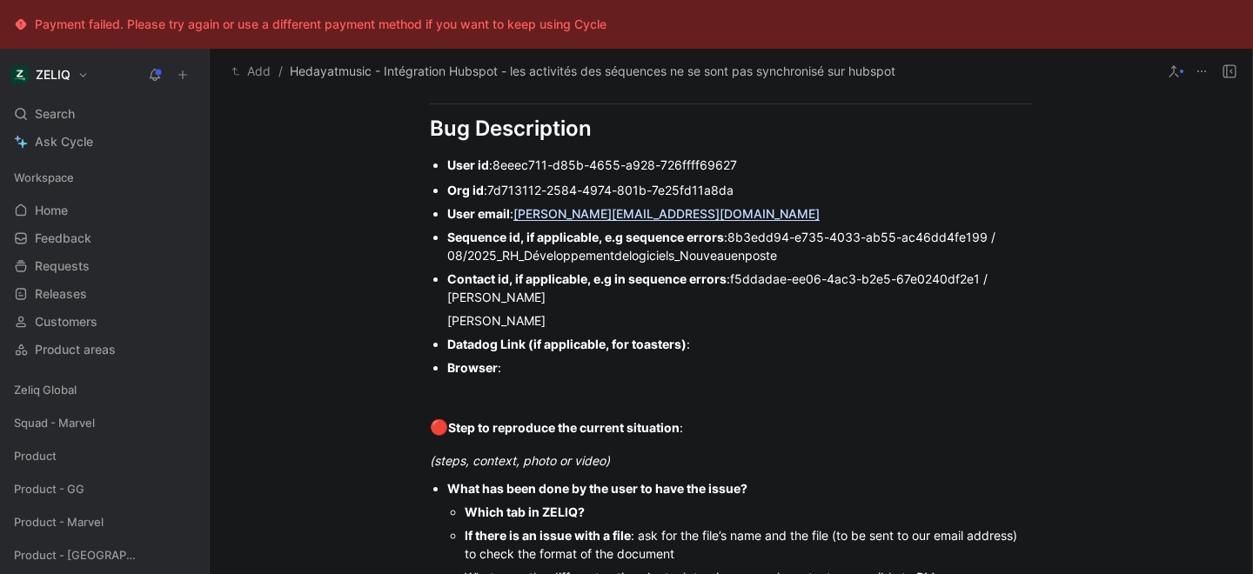
click at [444, 302] on ul "Org id : 7d713112-2584-4974-801b-7e25fd11a8da User email : [EMAIL_ADDRESS][DOMA…" at bounding box center [731, 278] width 668 height 201
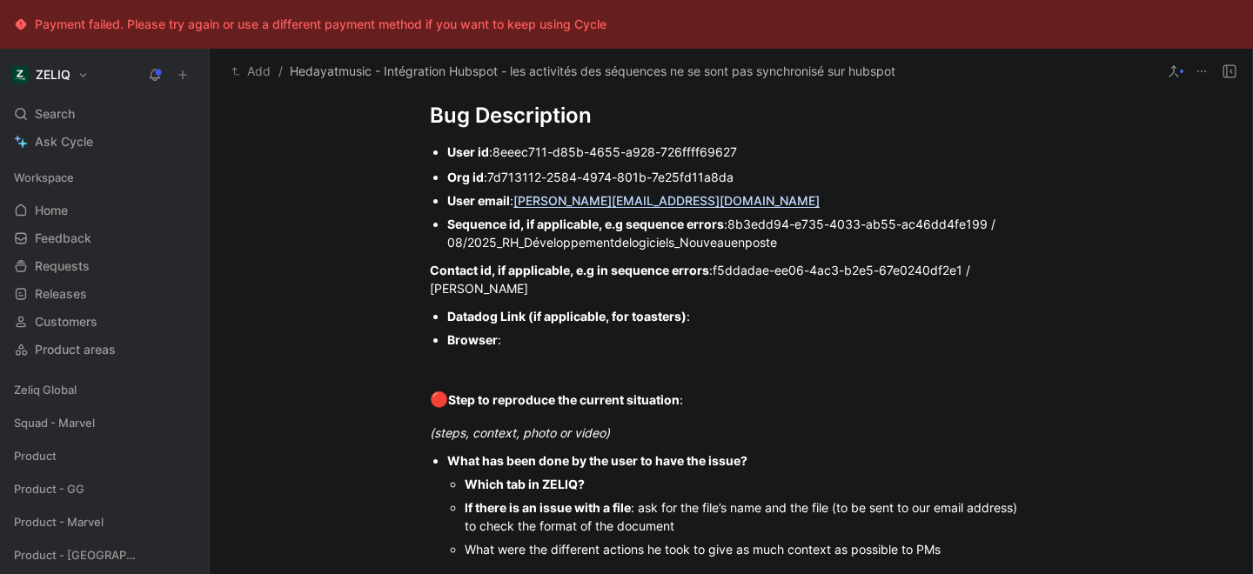
scroll to position [1308, 0]
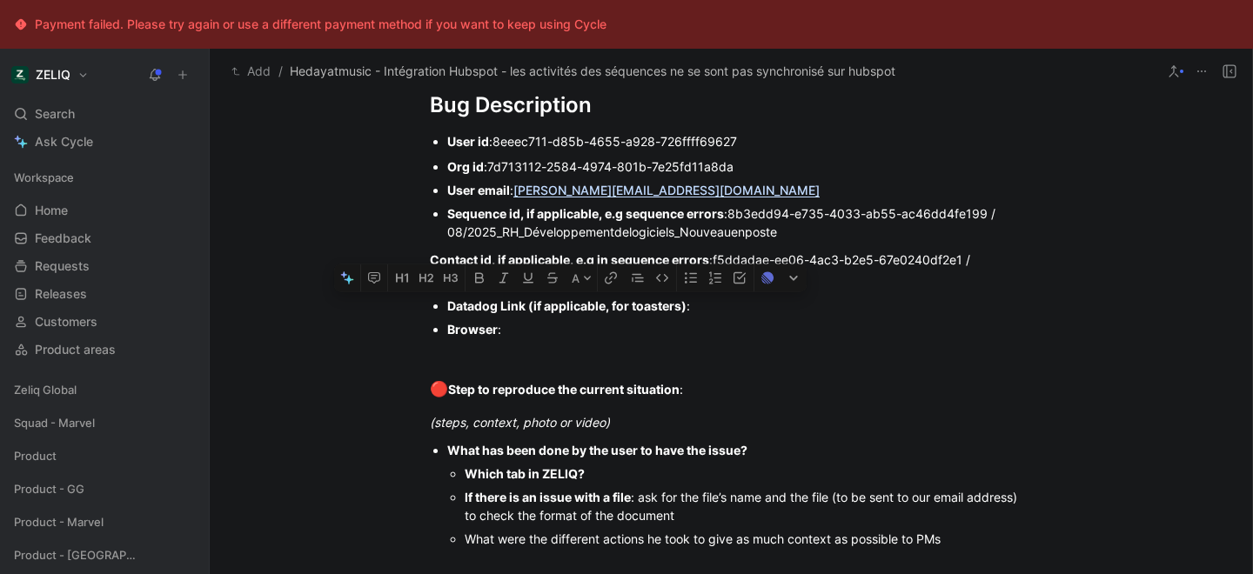
drag, startPoint x: 712, startPoint y: 315, endPoint x: 432, endPoint y: 306, distance: 279.4
click at [432, 306] on ul "Datadog Link (if applicable, for toasters) : Browser :" at bounding box center [731, 317] width 668 height 47
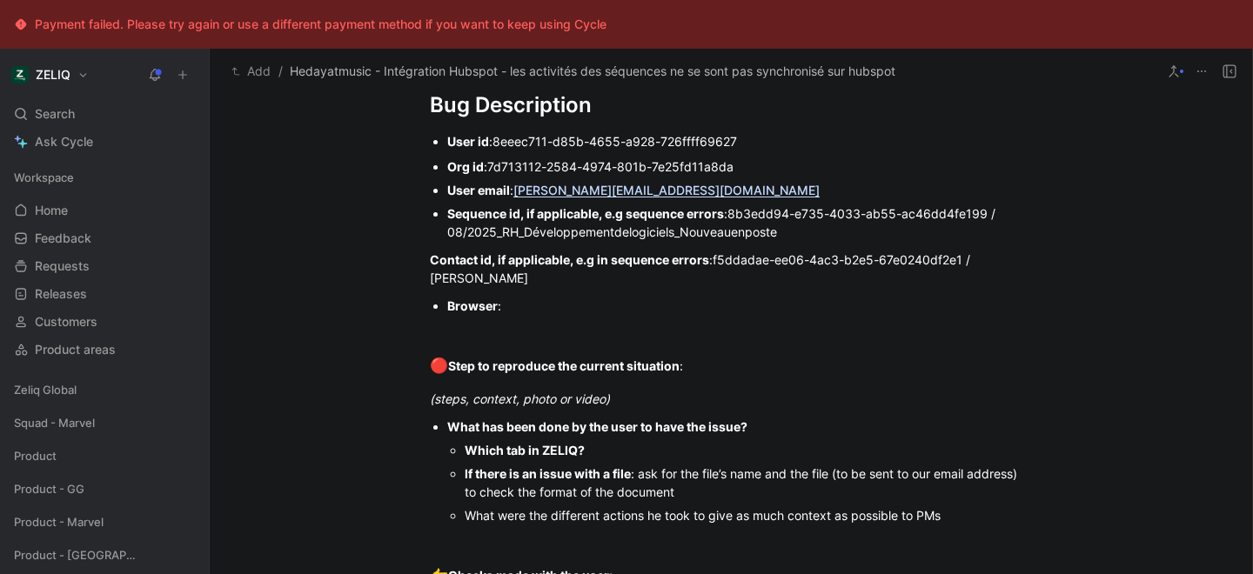
click at [555, 311] on div "Browser :" at bounding box center [739, 306] width 585 height 18
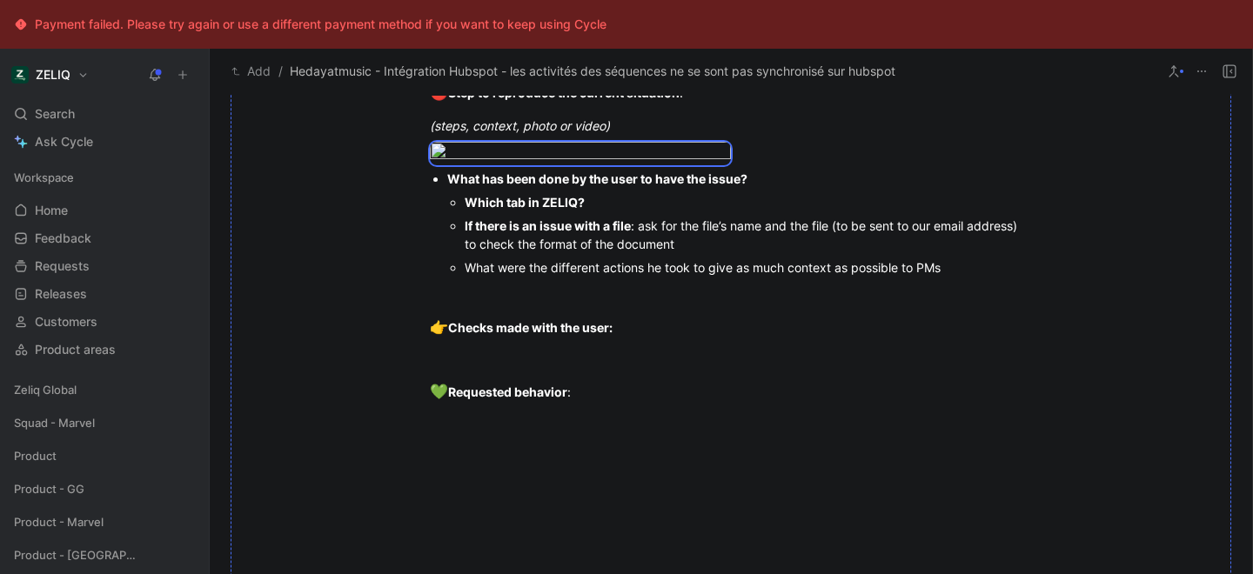
scroll to position [1591, 0]
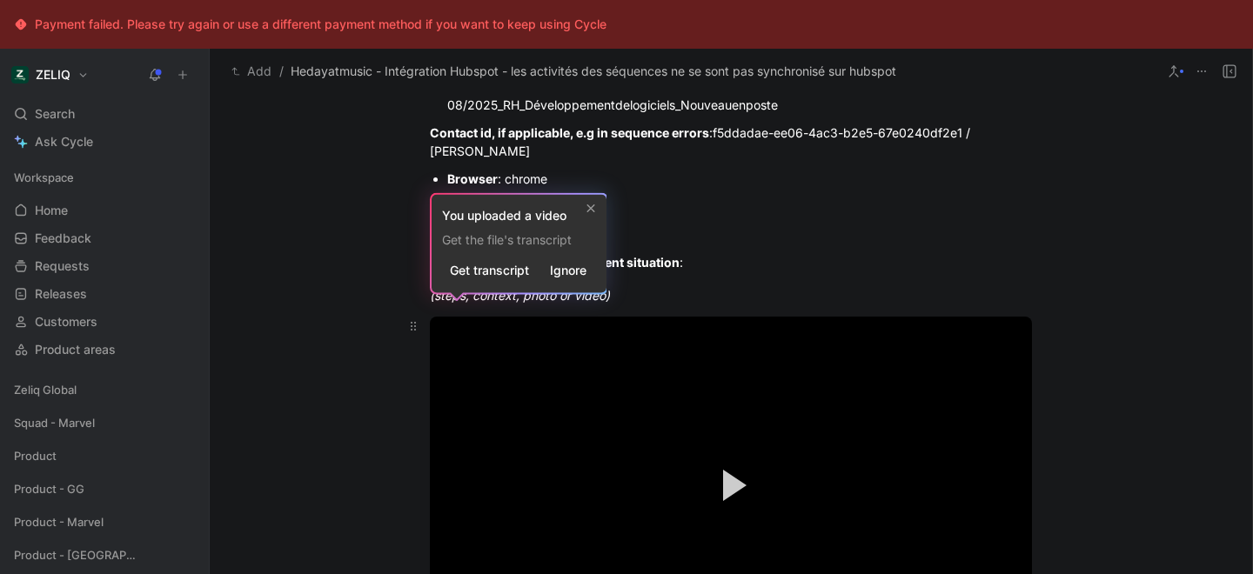
scroll to position [1440, 0]
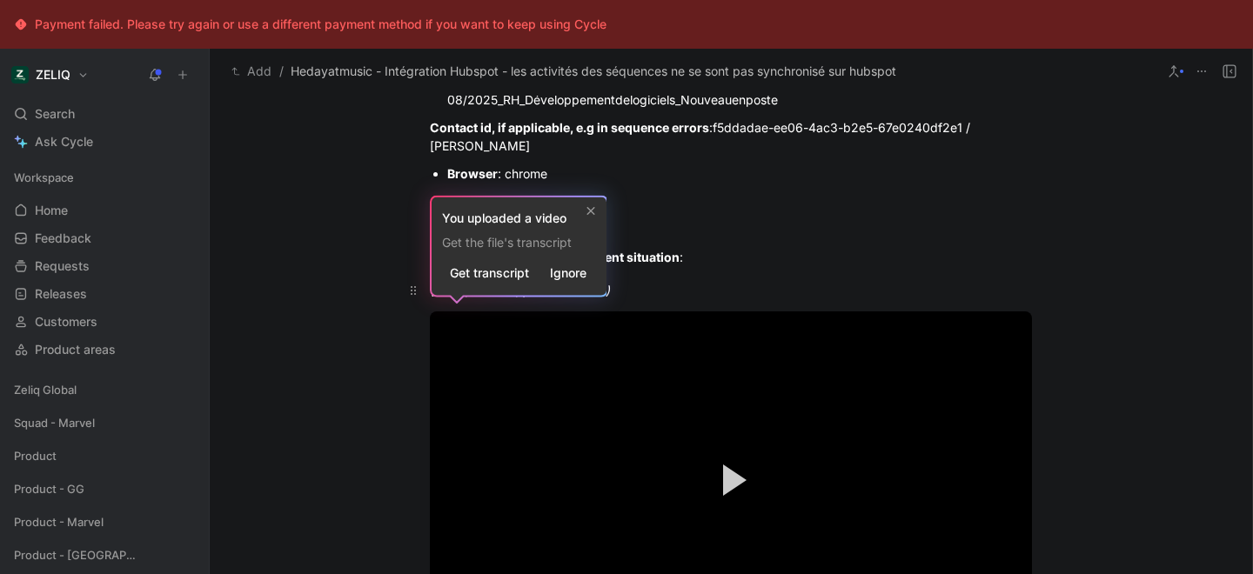
click at [746, 287] on div "Urgency classification Q1 : Le bug empêche-t-il d’utiliser des fonctionnalités …" at bounding box center [731, 2] width 1042 height 1943
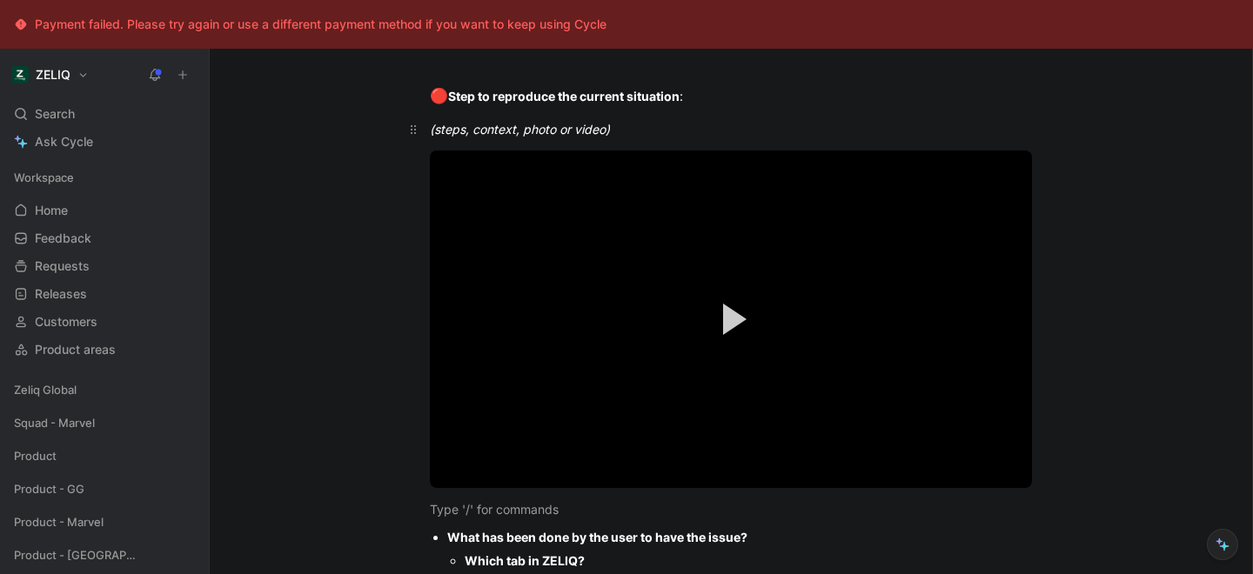
scroll to position [1632, 0]
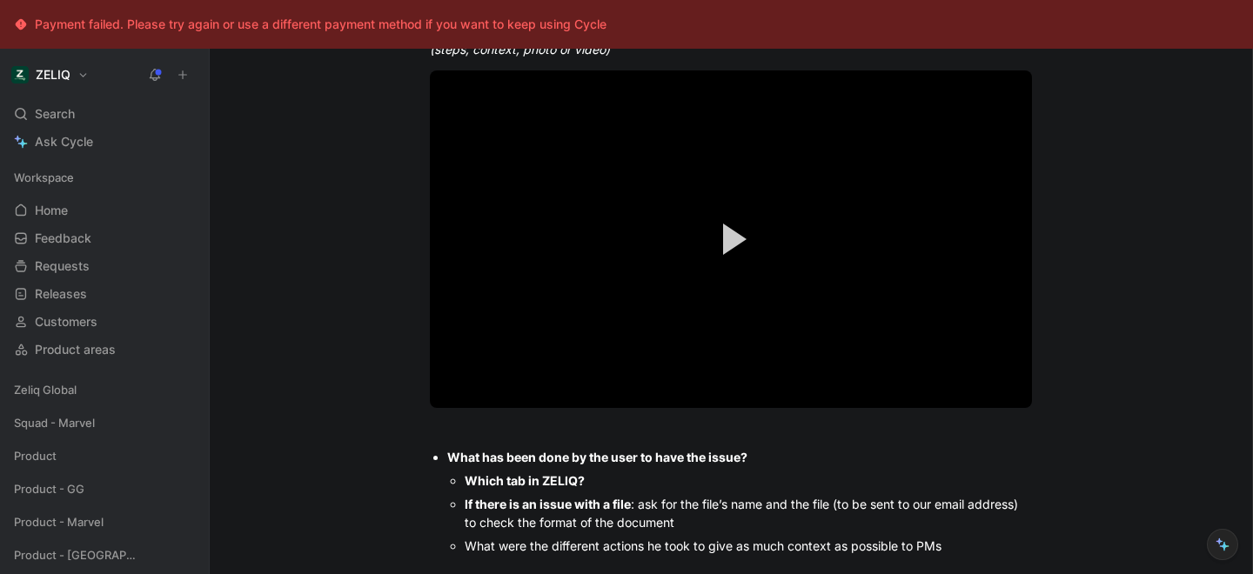
click at [456, 436] on div at bounding box center [731, 429] width 602 height 18
click at [492, 215] on video "Video Player" at bounding box center [731, 239] width 602 height 338
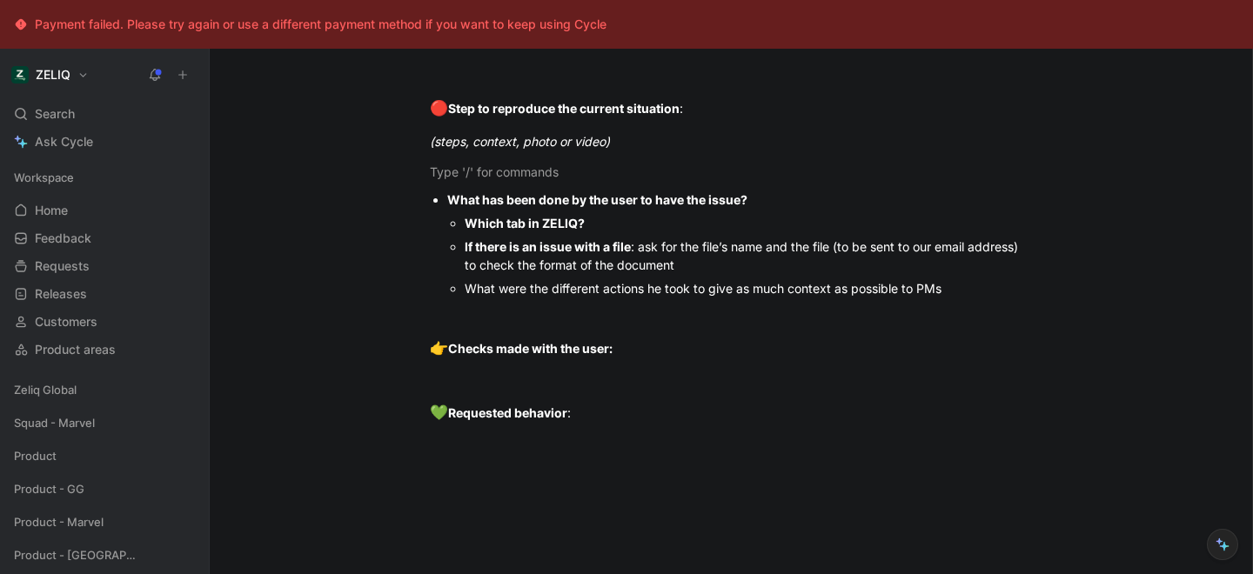
scroll to position [1545, 0]
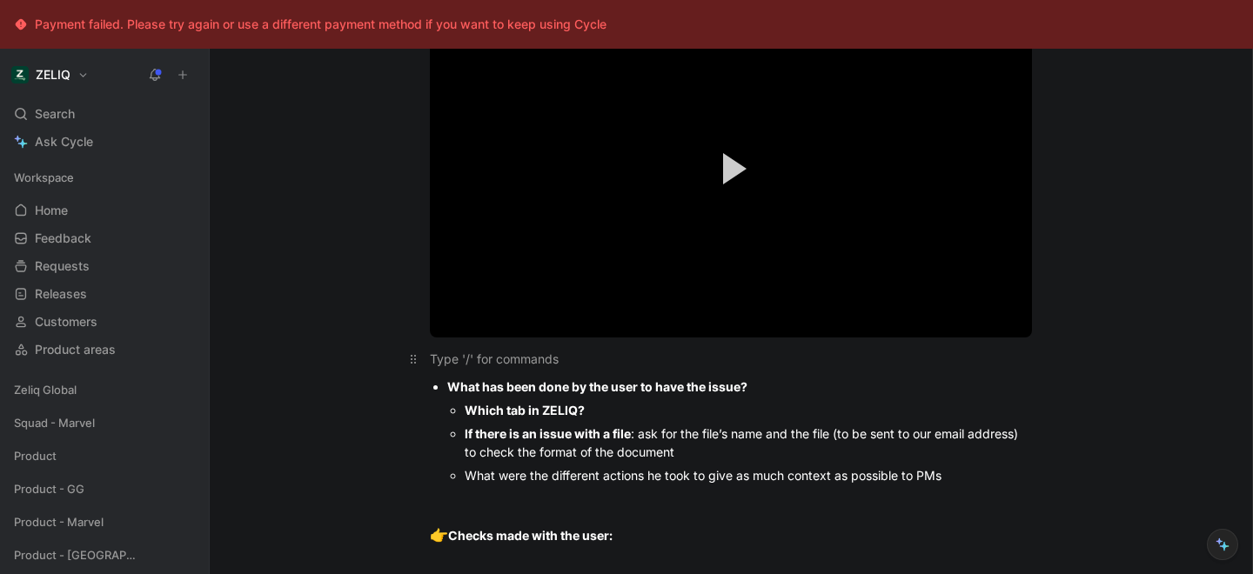
scroll to position [1705, 0]
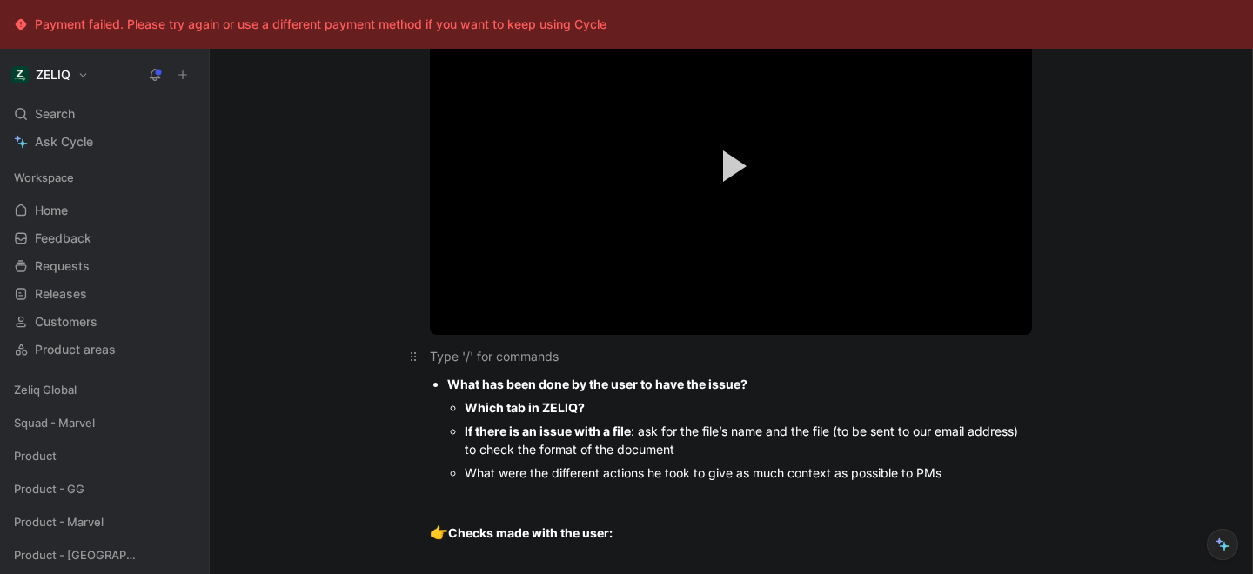
click at [465, 355] on div at bounding box center [731, 356] width 602 height 18
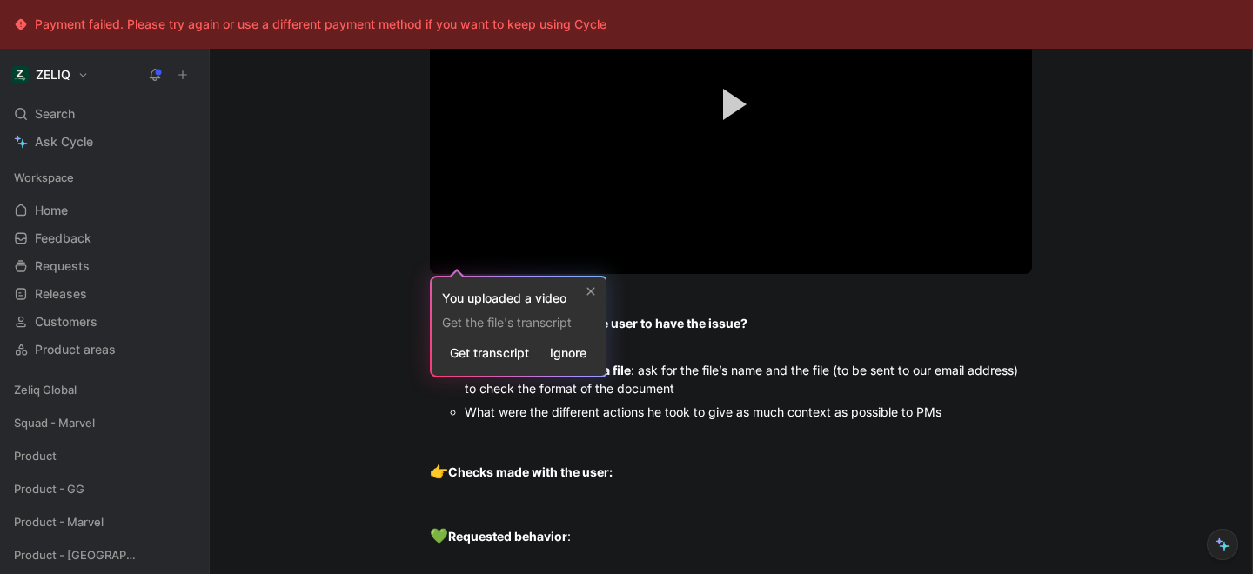
scroll to position [2128, 0]
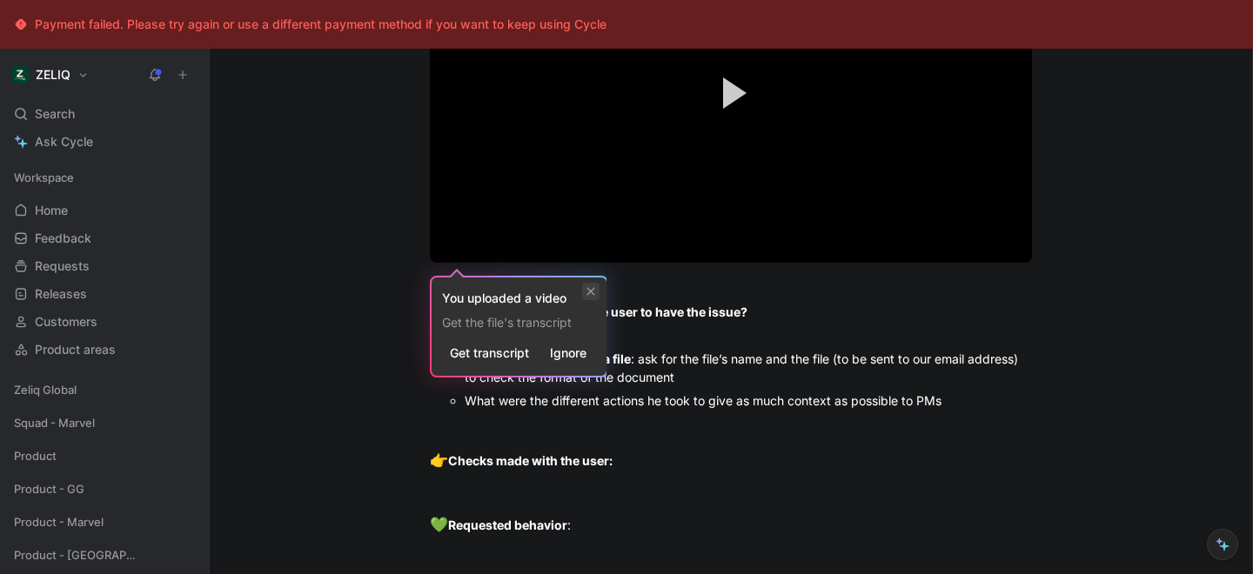
click at [586, 292] on icon at bounding box center [591, 291] width 10 height 10
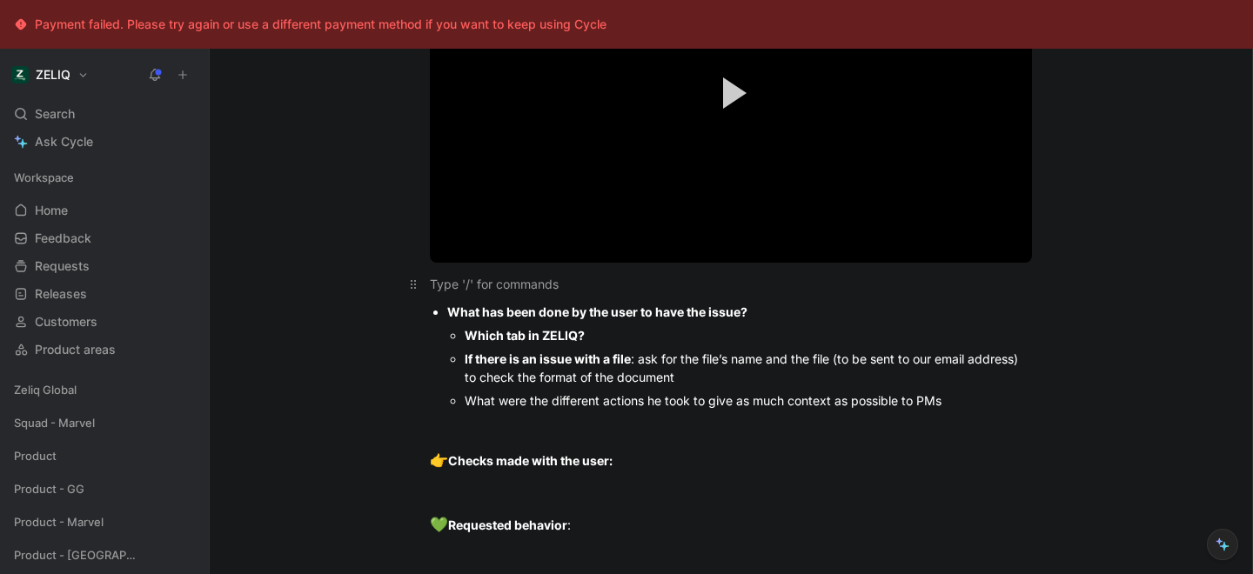
click at [510, 289] on div at bounding box center [731, 284] width 602 height 18
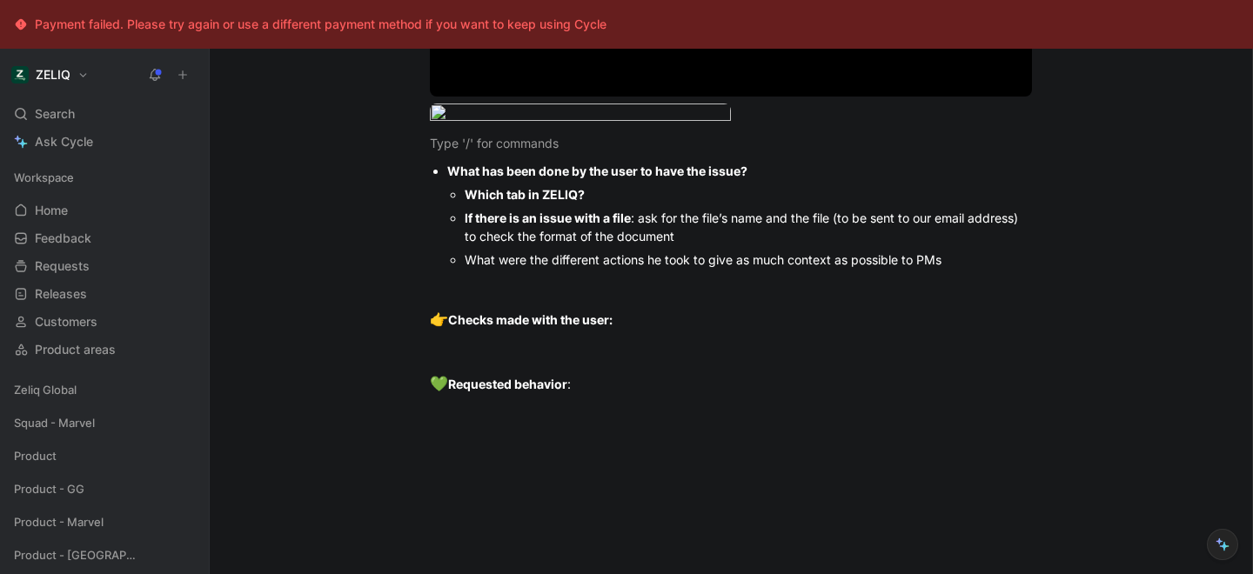
scroll to position [2296, 0]
click at [611, 202] on div "Which tab in ZELIQ?" at bounding box center [748, 193] width 567 height 18
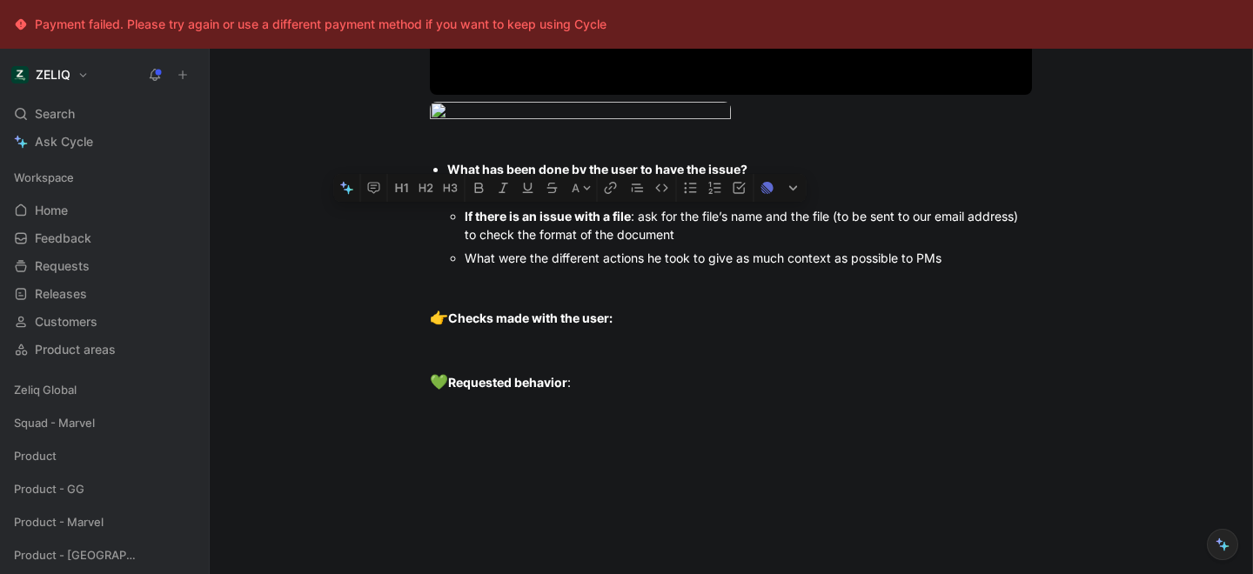
drag, startPoint x: 690, startPoint y: 358, endPoint x: 434, endPoint y: 341, distance: 256.4
click at [434, 270] on ul "What has been done by the user to have the issue? Which tab in [GEOGRAPHIC_DATA…" at bounding box center [731, 213] width 668 height 112
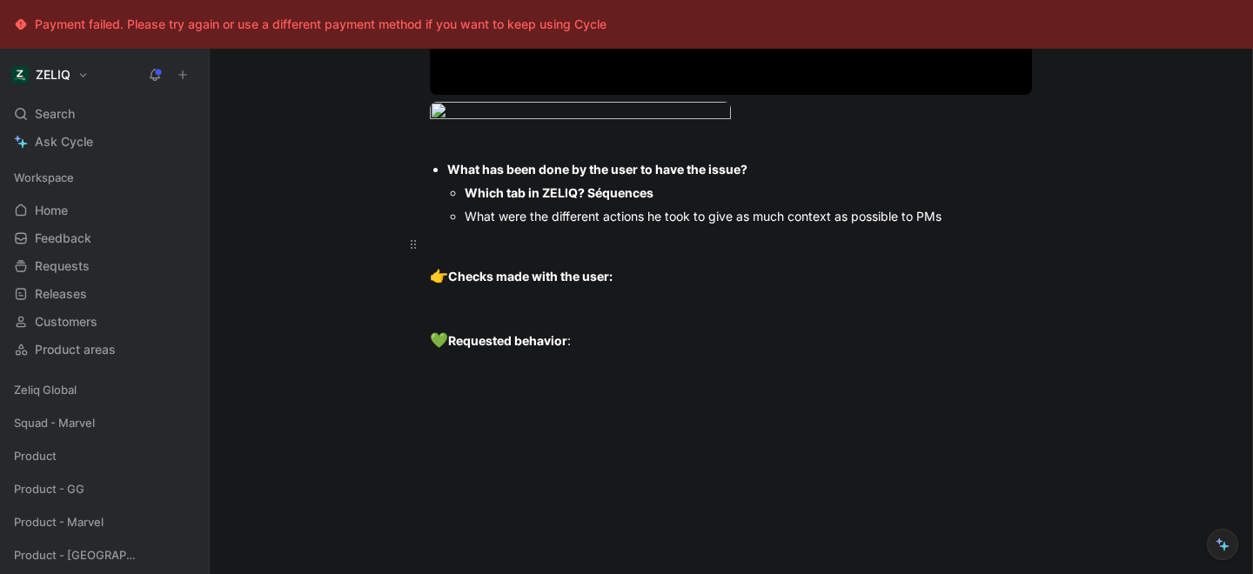
click at [607, 253] on div at bounding box center [731, 244] width 602 height 18
click at [651, 253] on div "Elle a créée une séquences mais les cativités" at bounding box center [731, 244] width 602 height 18
click at [692, 253] on div "Elle a créée une séquences mais les activités" at bounding box center [731, 244] width 602 height 18
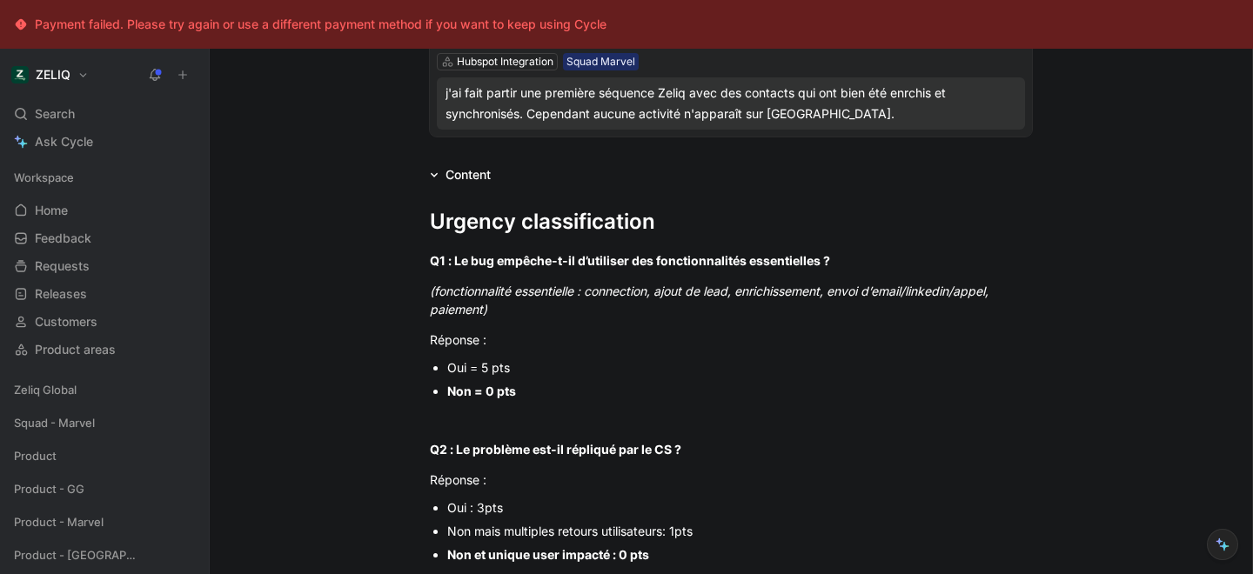
scroll to position [0, 0]
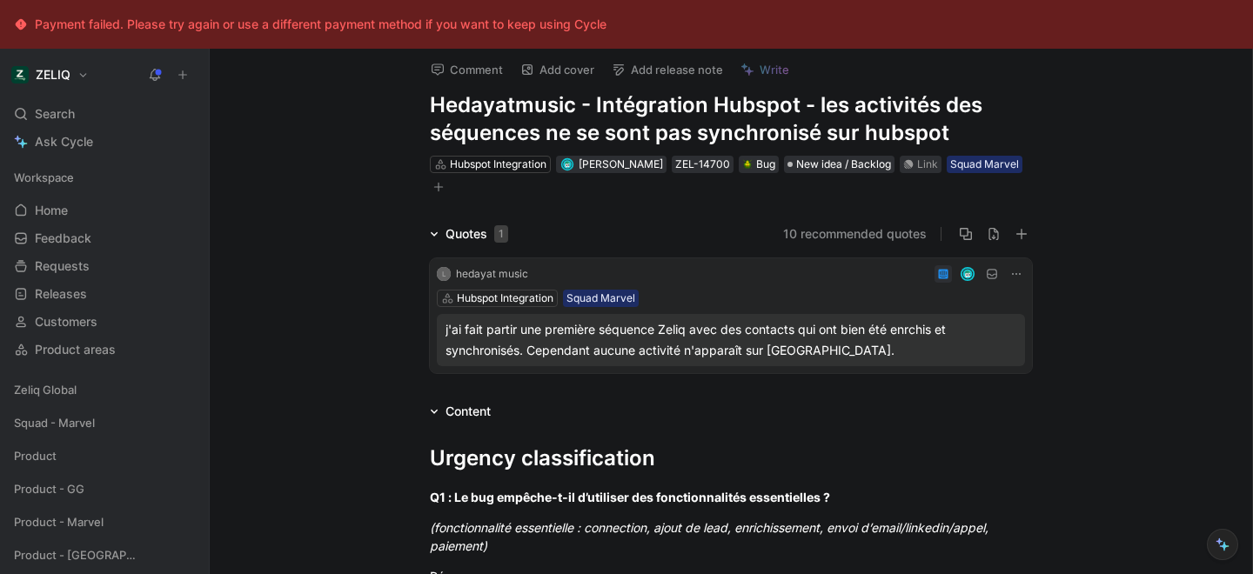
click at [443, 191] on icon "button" at bounding box center [438, 187] width 10 height 10
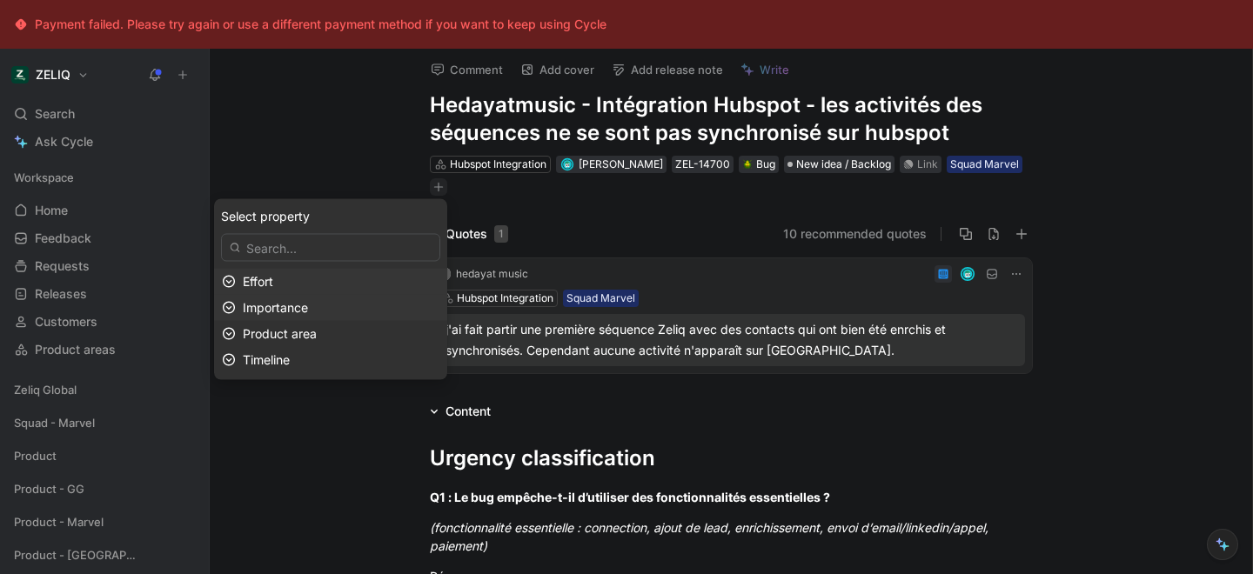
click at [308, 309] on span "Importance" at bounding box center [275, 307] width 65 height 15
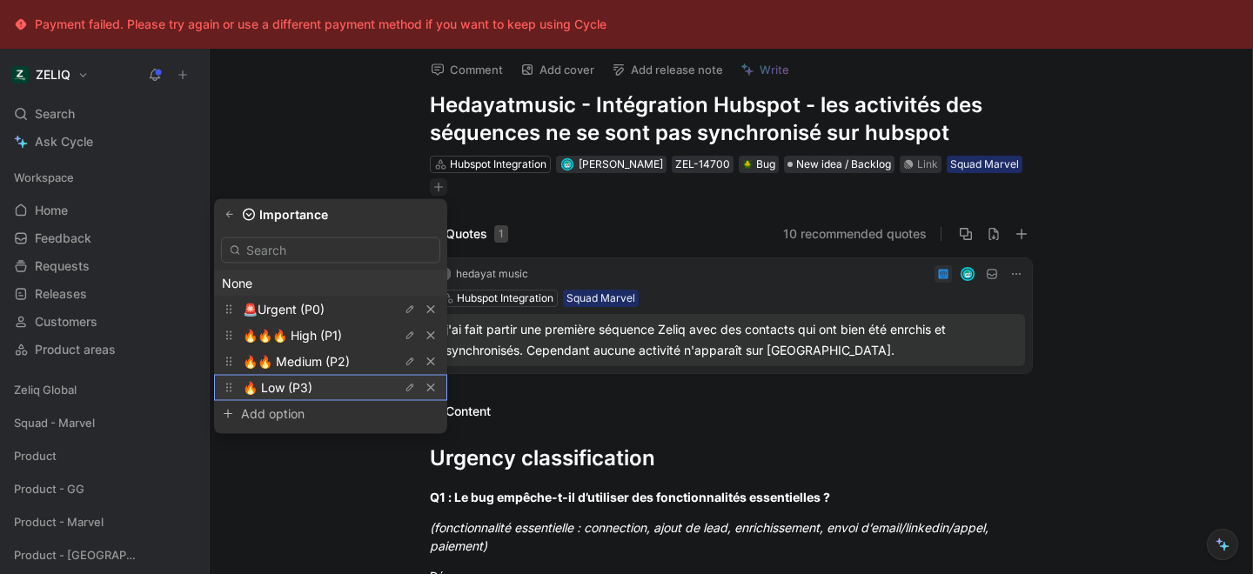
click at [317, 391] on div "🔥 Low (P3)" at bounding box center [308, 388] width 130 height 21
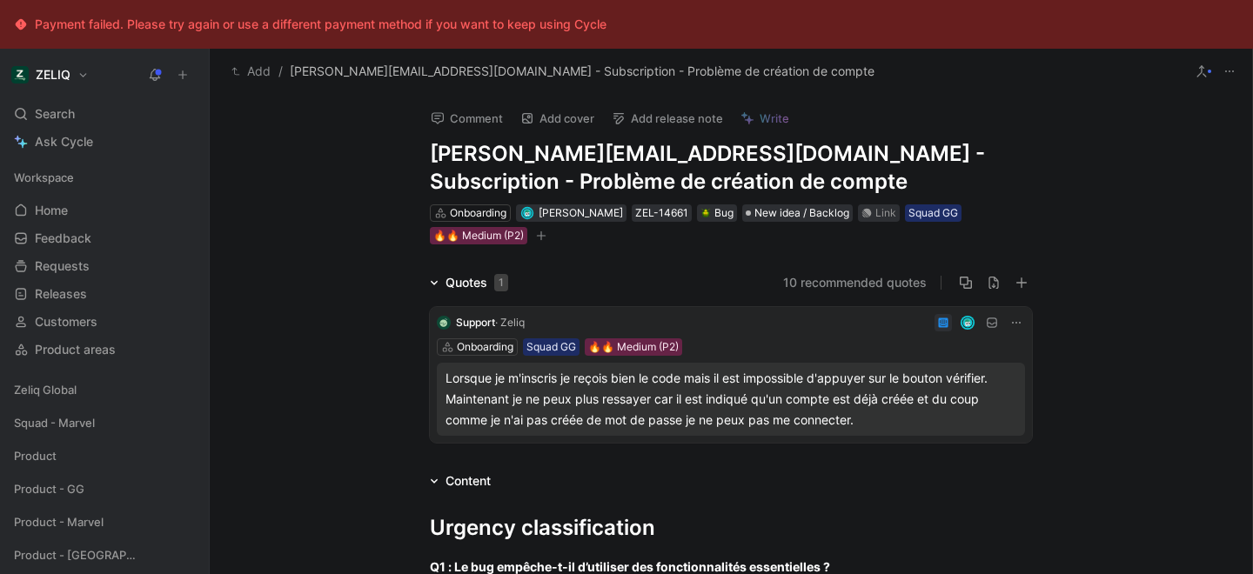
scroll to position [1334, 0]
